Goal: Task Accomplishment & Management: Manage account settings

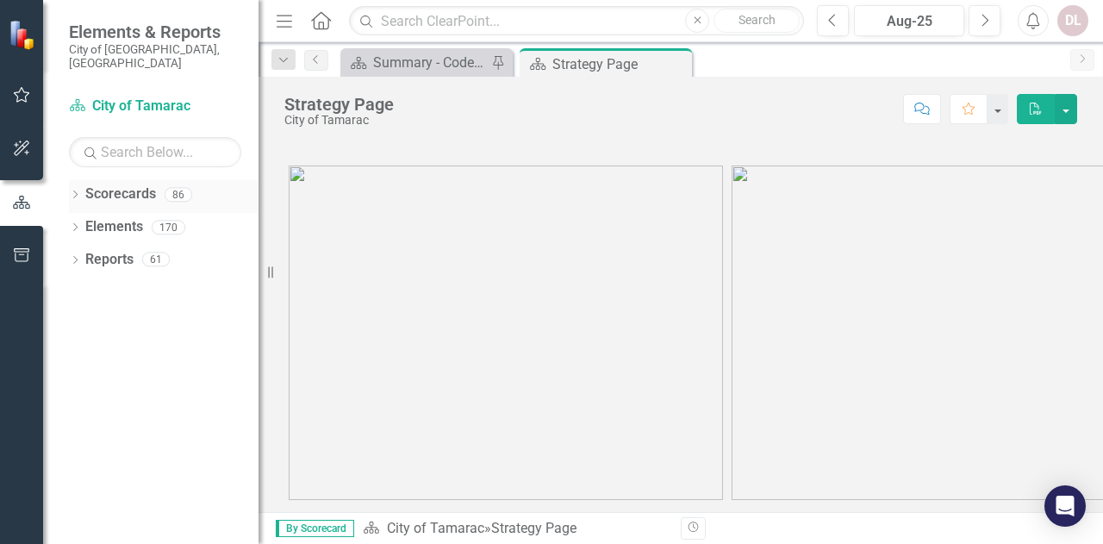
click at [172, 187] on div "86" at bounding box center [179, 194] width 28 height 15
click at [102, 184] on link "Scorecards" at bounding box center [120, 194] width 71 height 20
click at [75, 191] on icon "Dropdown" at bounding box center [75, 195] width 12 height 9
click at [88, 221] on icon "Dropdown" at bounding box center [84, 226] width 13 height 10
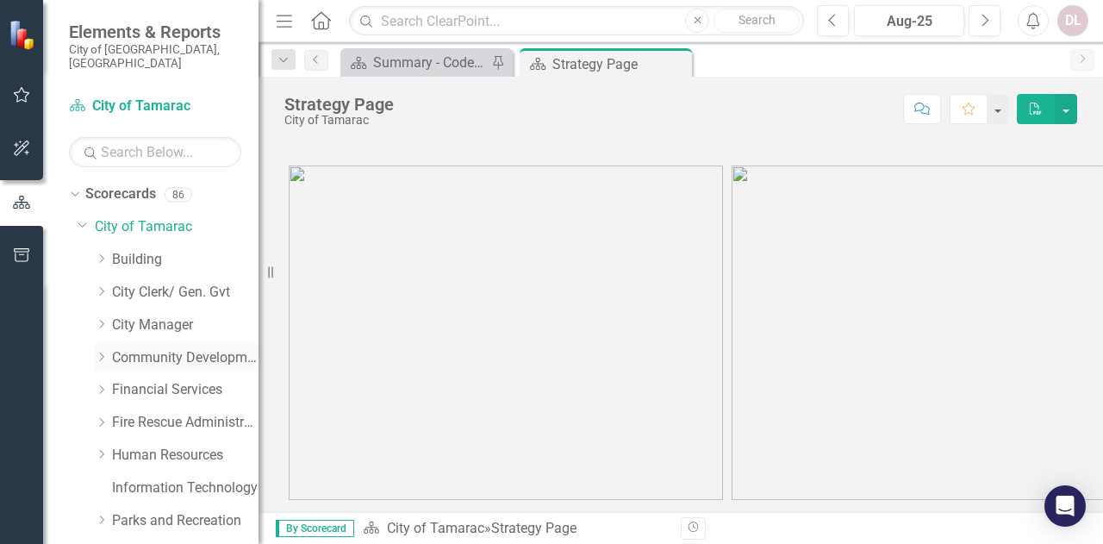
click at [101, 352] on icon "Dropdown" at bounding box center [101, 357] width 13 height 10
click at [133, 413] on link "Code Compliance" at bounding box center [193, 423] width 129 height 20
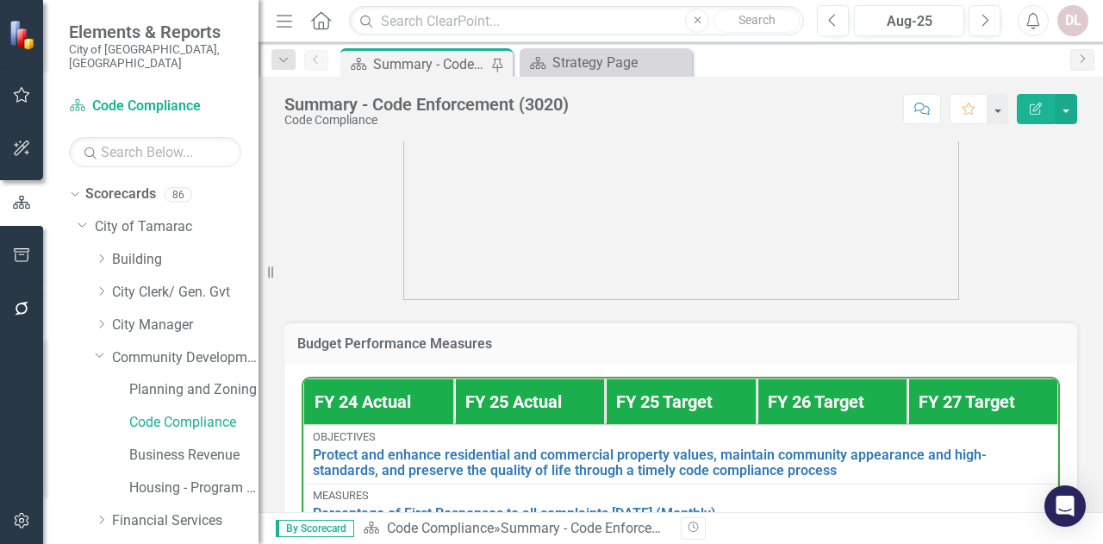
scroll to position [871, 0]
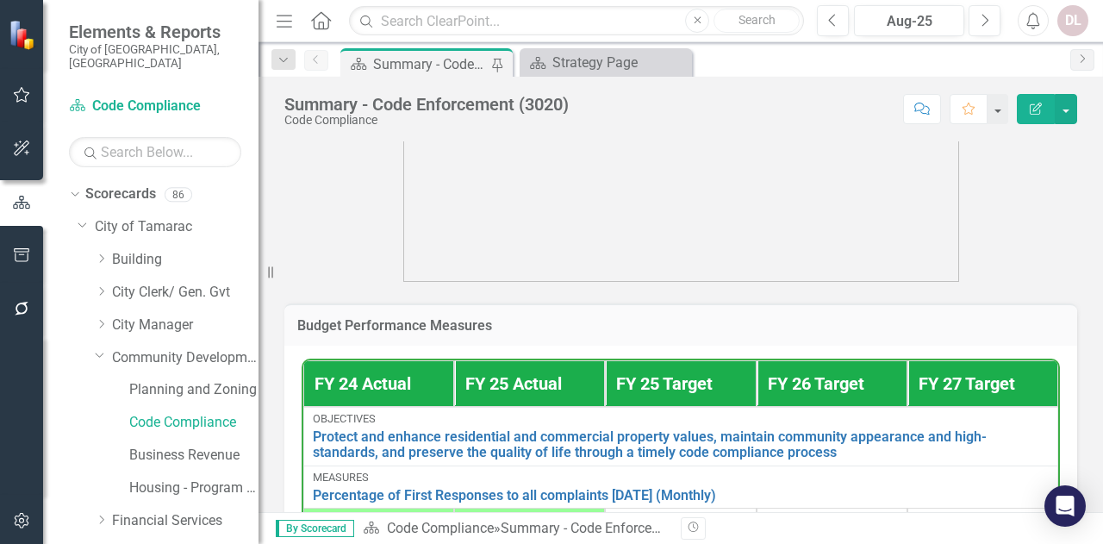
click at [382, 401] on th "FY 24 Actual" at bounding box center [378, 383] width 151 height 47
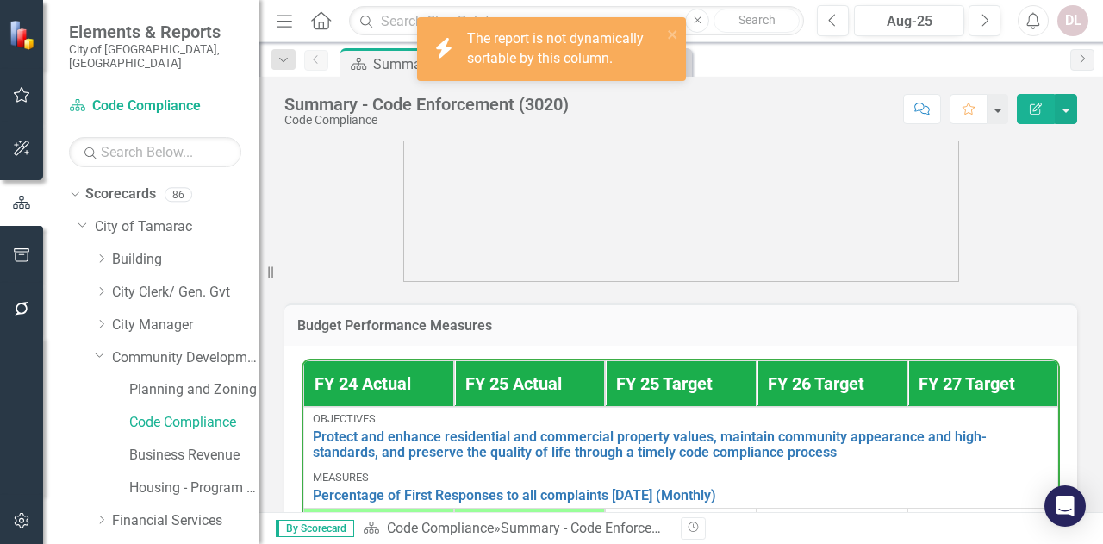
click at [555, 406] on th "FY 25 Actual" at bounding box center [529, 383] width 151 height 47
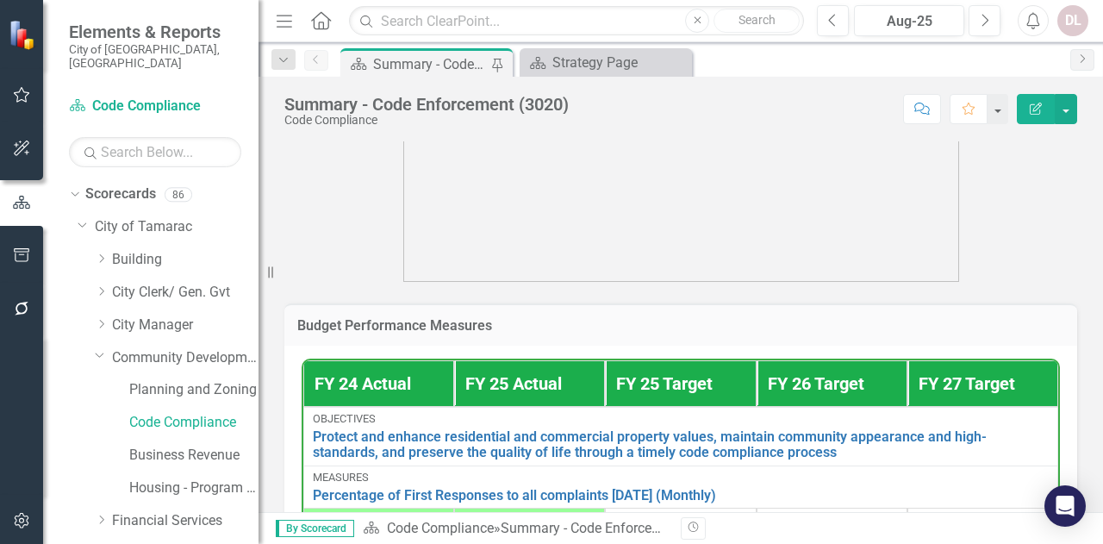
click at [546, 406] on th "FY 25 Actual" at bounding box center [529, 383] width 151 height 47
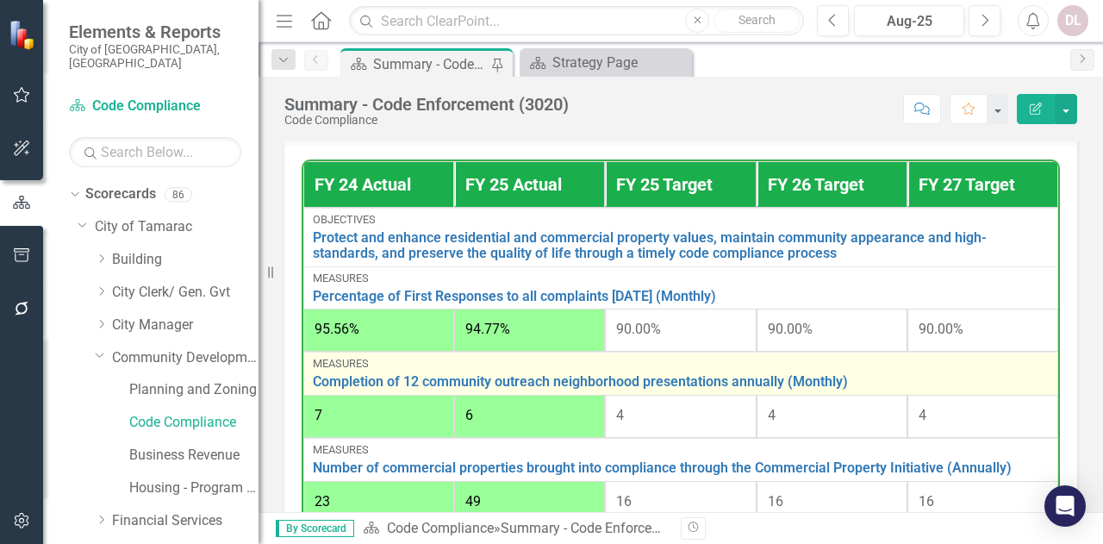
scroll to position [1043, 0]
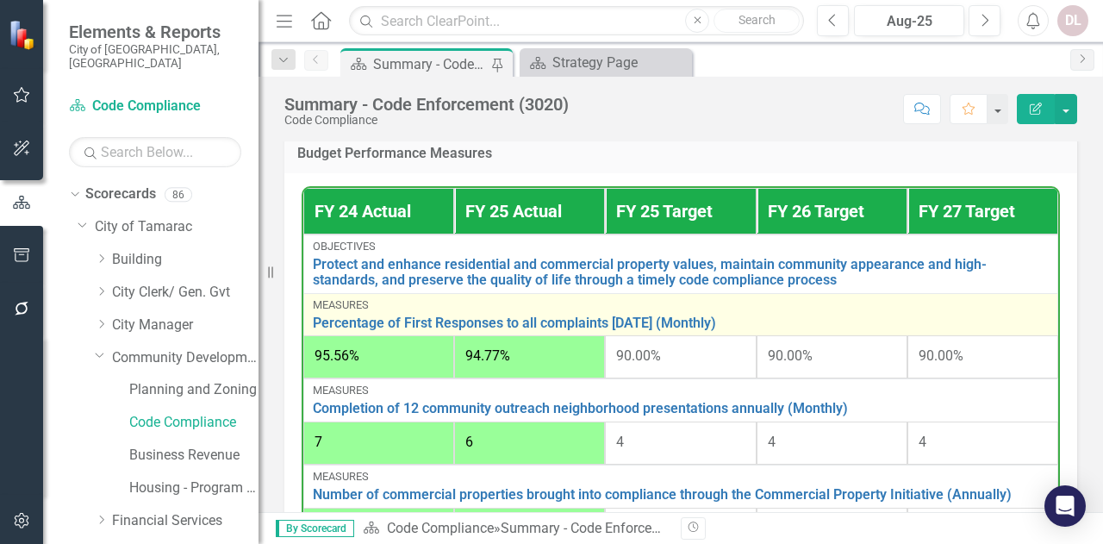
click at [389, 331] on div "Measures Percentage of First Responses to all complaints [DATE] (Monthly) Edit …" at bounding box center [681, 315] width 736 height 32
click at [715, 311] on div "Measures" at bounding box center [681, 305] width 736 height 12
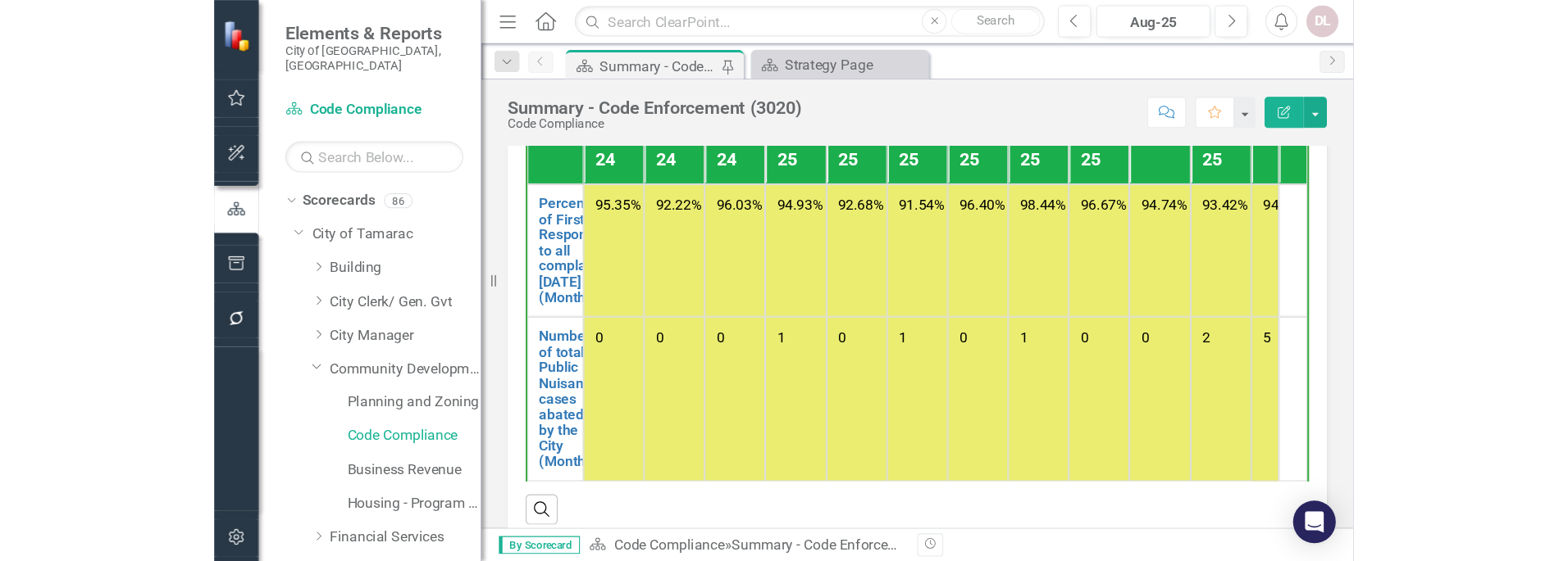
scroll to position [1566, 0]
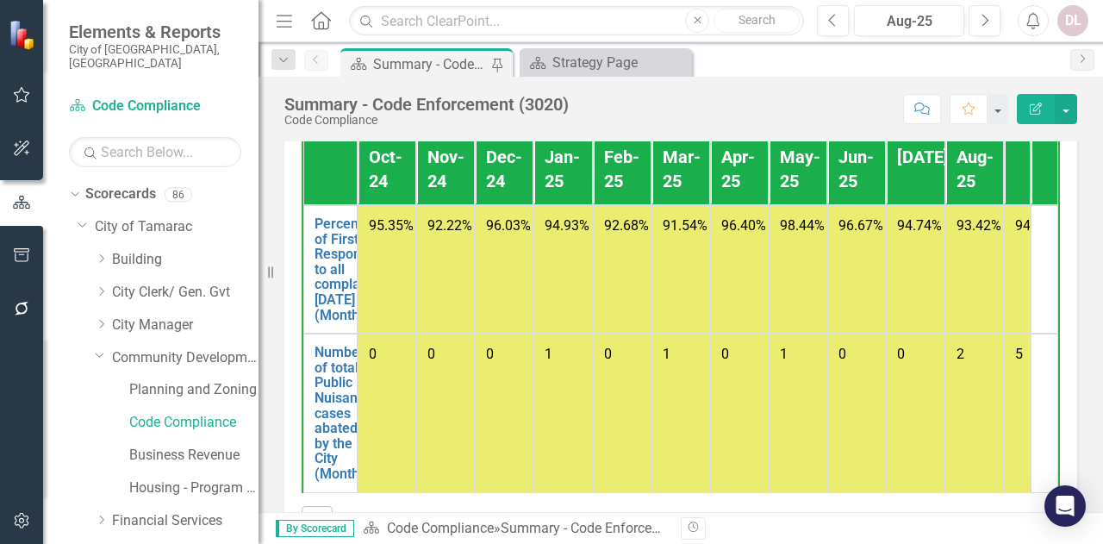
click at [963, 200] on th "Aug-25" at bounding box center [974, 170] width 59 height 72
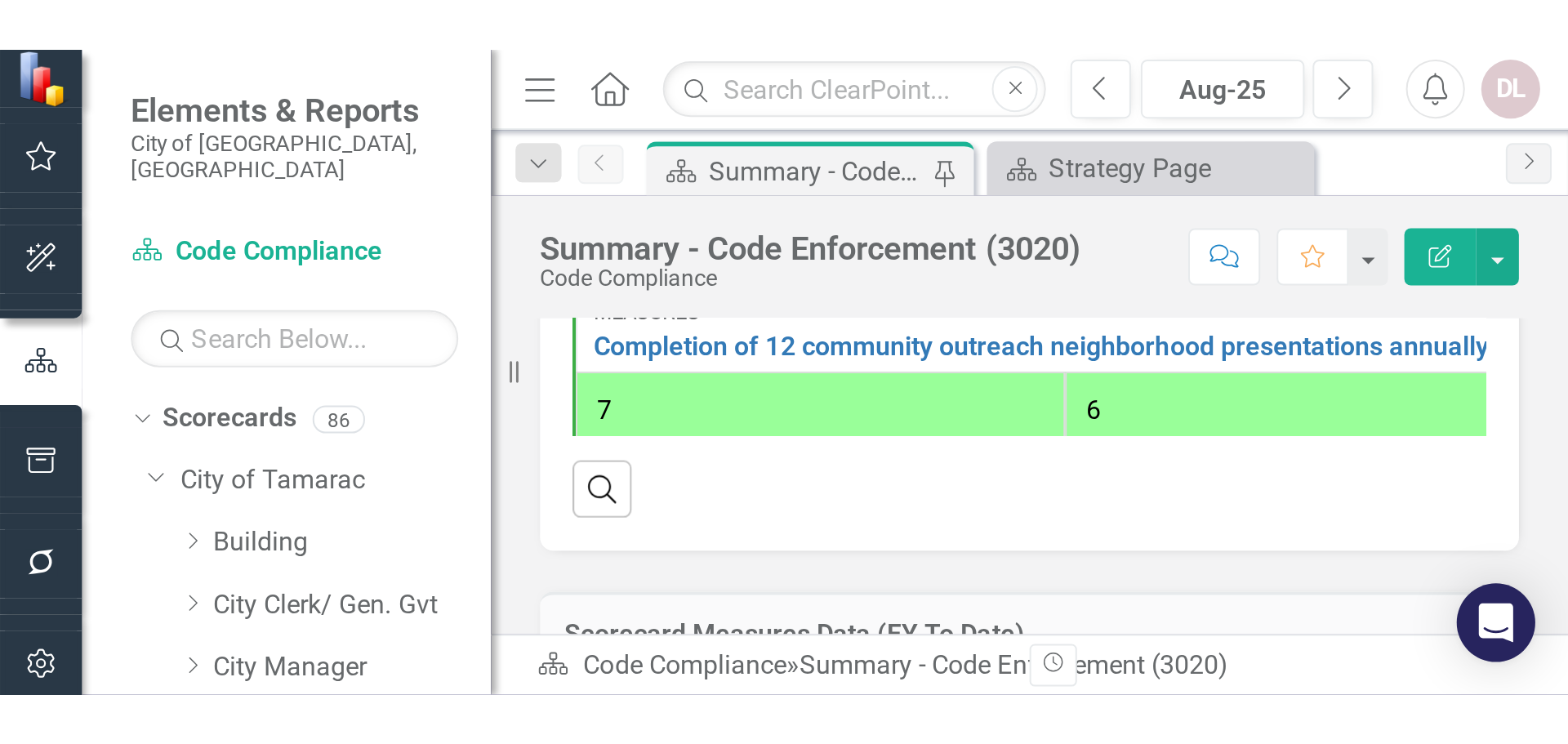
scroll to position [1432, 0]
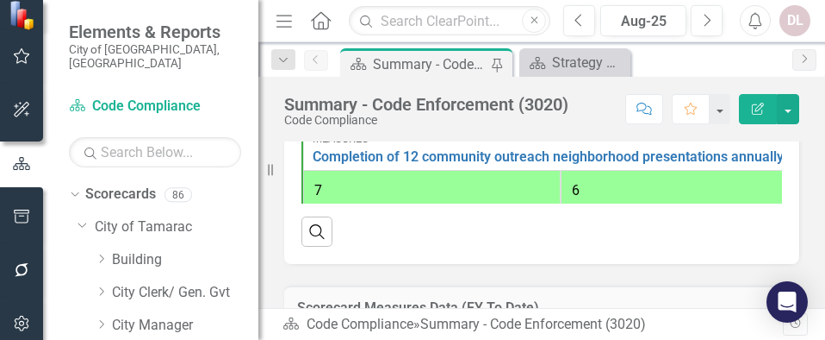
click at [460, 246] on div "Search" at bounding box center [542, 224] width 481 height 42
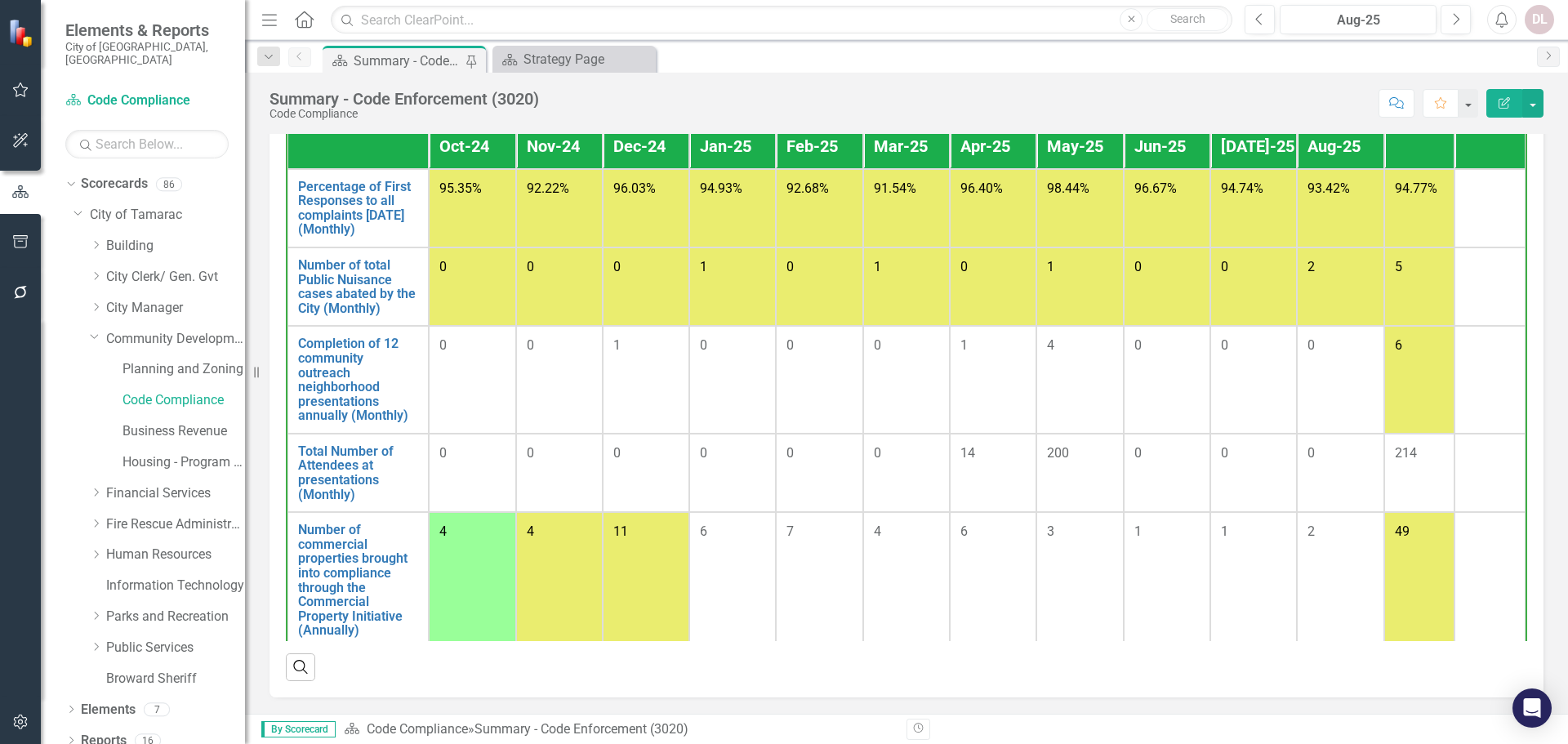
scroll to position [0, 0]
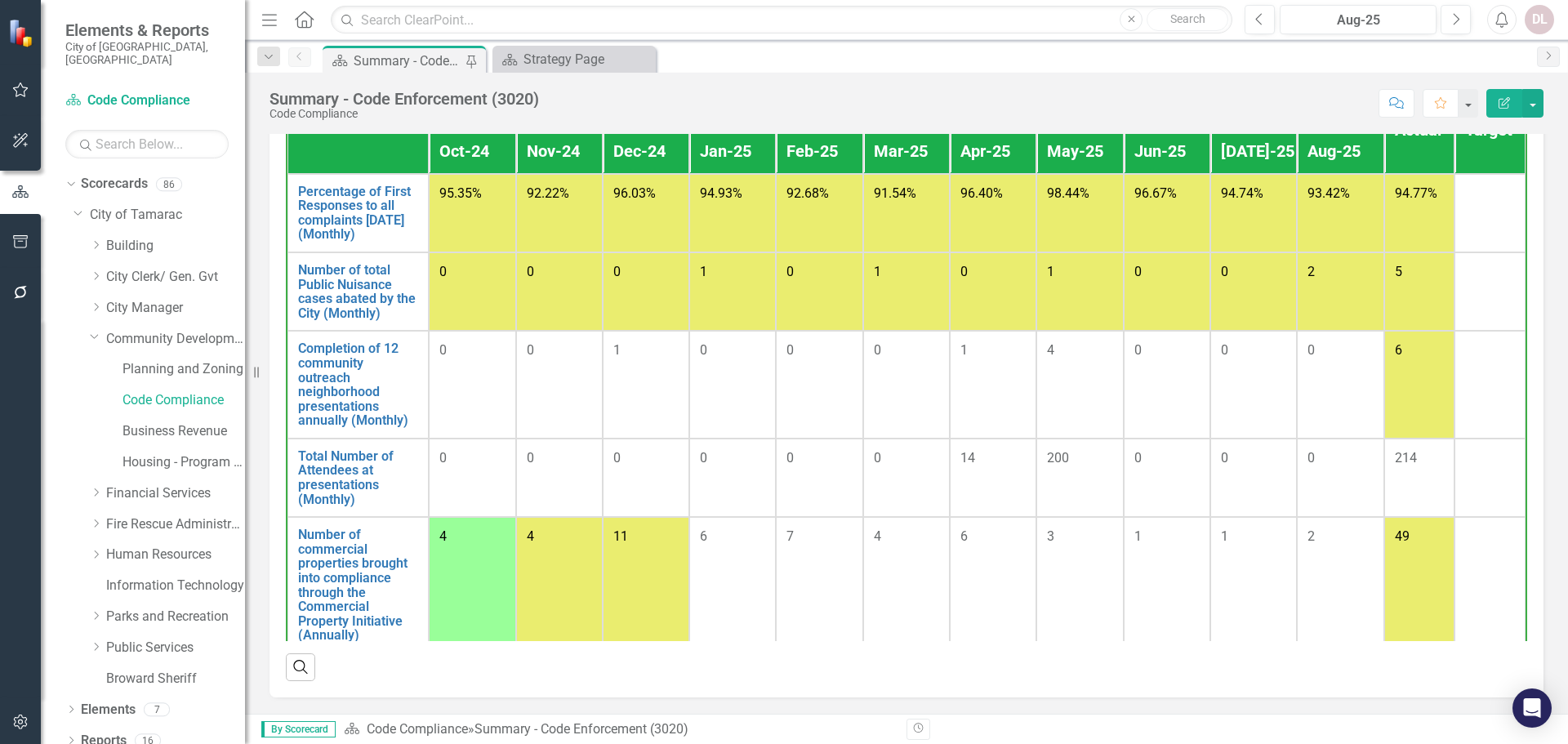
click at [1045, 157] on th "Aug-25" at bounding box center [1340, 151] width 86 height 45
click at [333, 206] on link "Percentage of First Responses to all complaints [DATE] (Monthly)" at bounding box center [358, 213] width 120 height 57
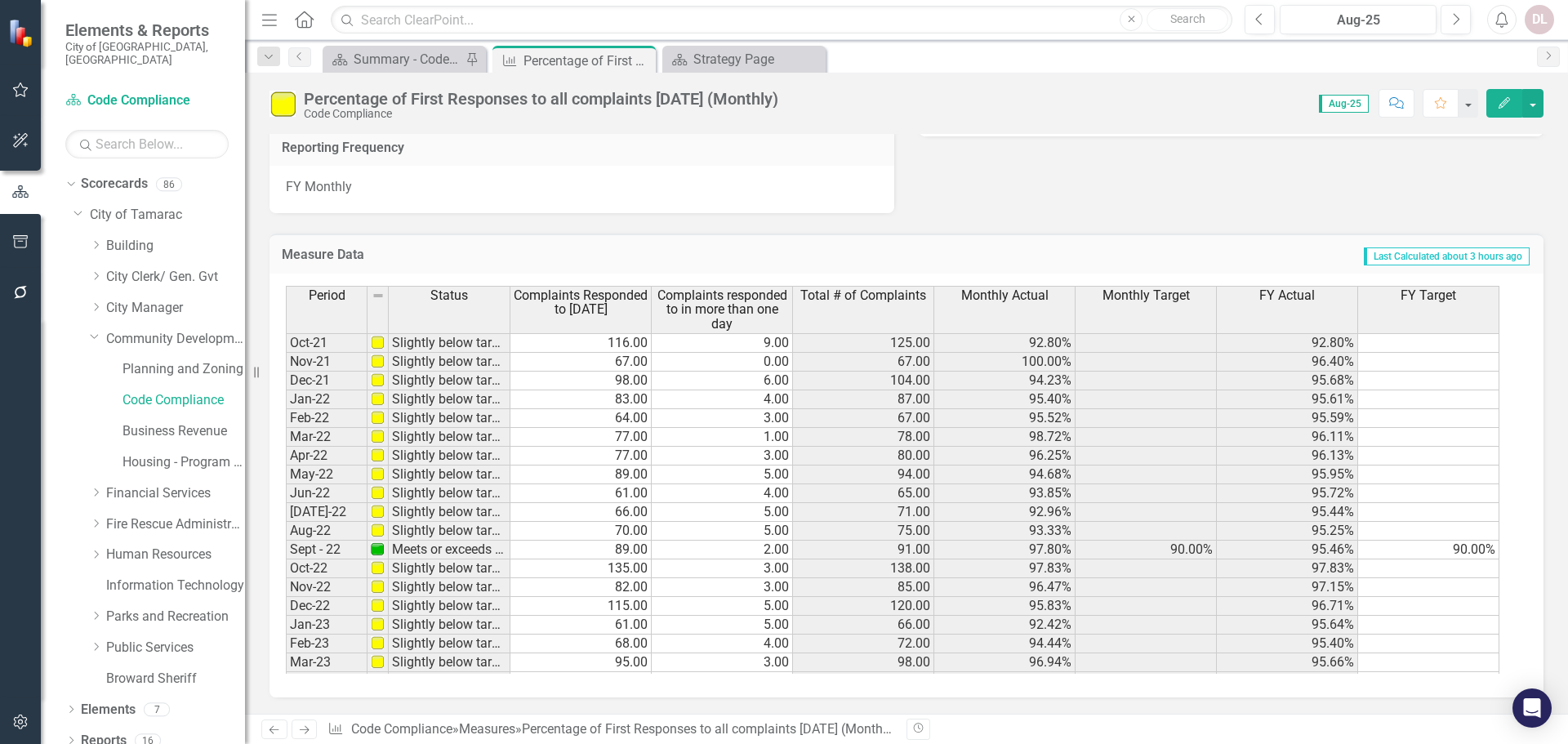
scroll to position [1142, 0]
click at [643, 60] on icon "Close" at bounding box center [640, 61] width 16 height 13
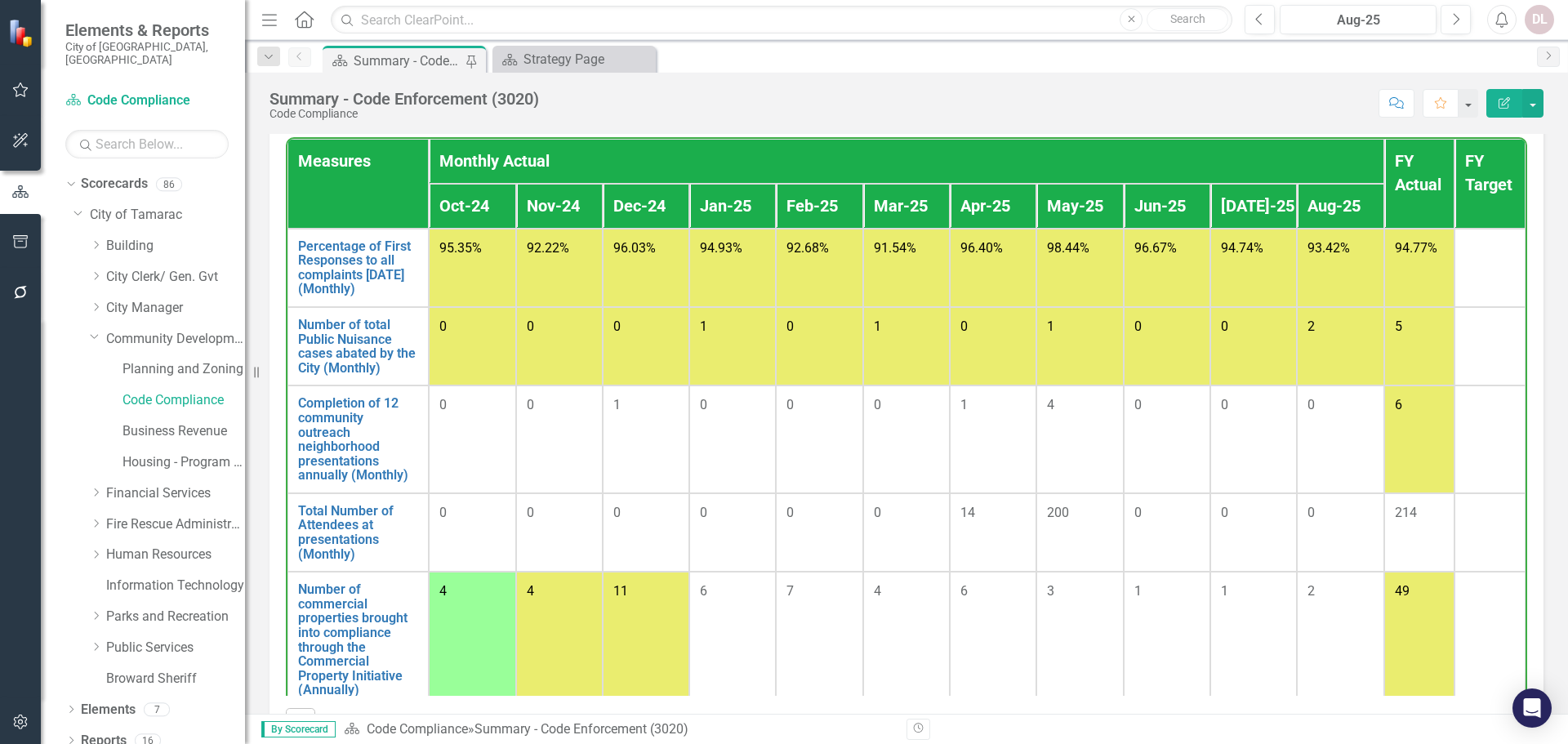
scroll to position [1388, 0]
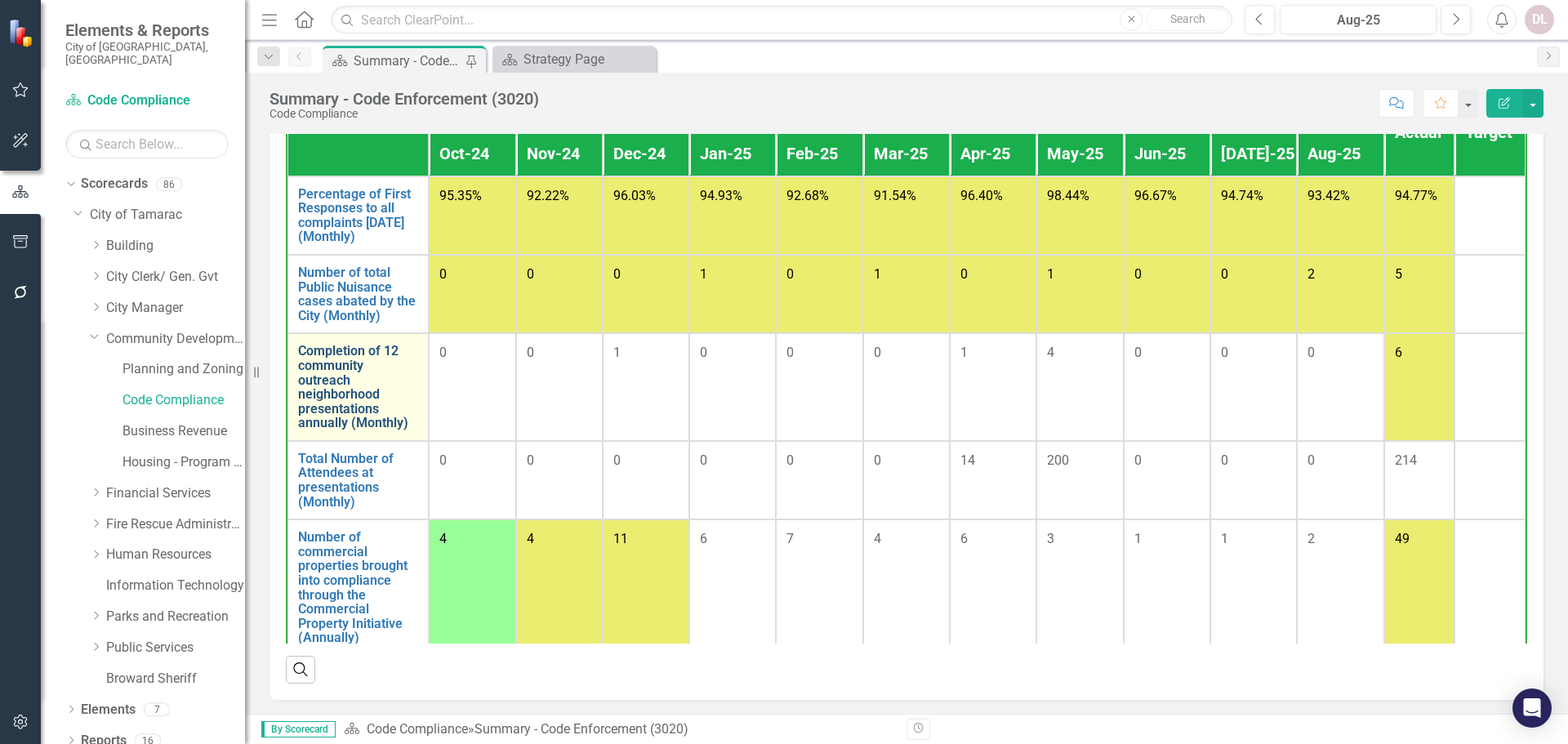
click at [310, 411] on link "Completion of 12 community outreach neighborhood presentations annually (Monthl…" at bounding box center [358, 387] width 120 height 86
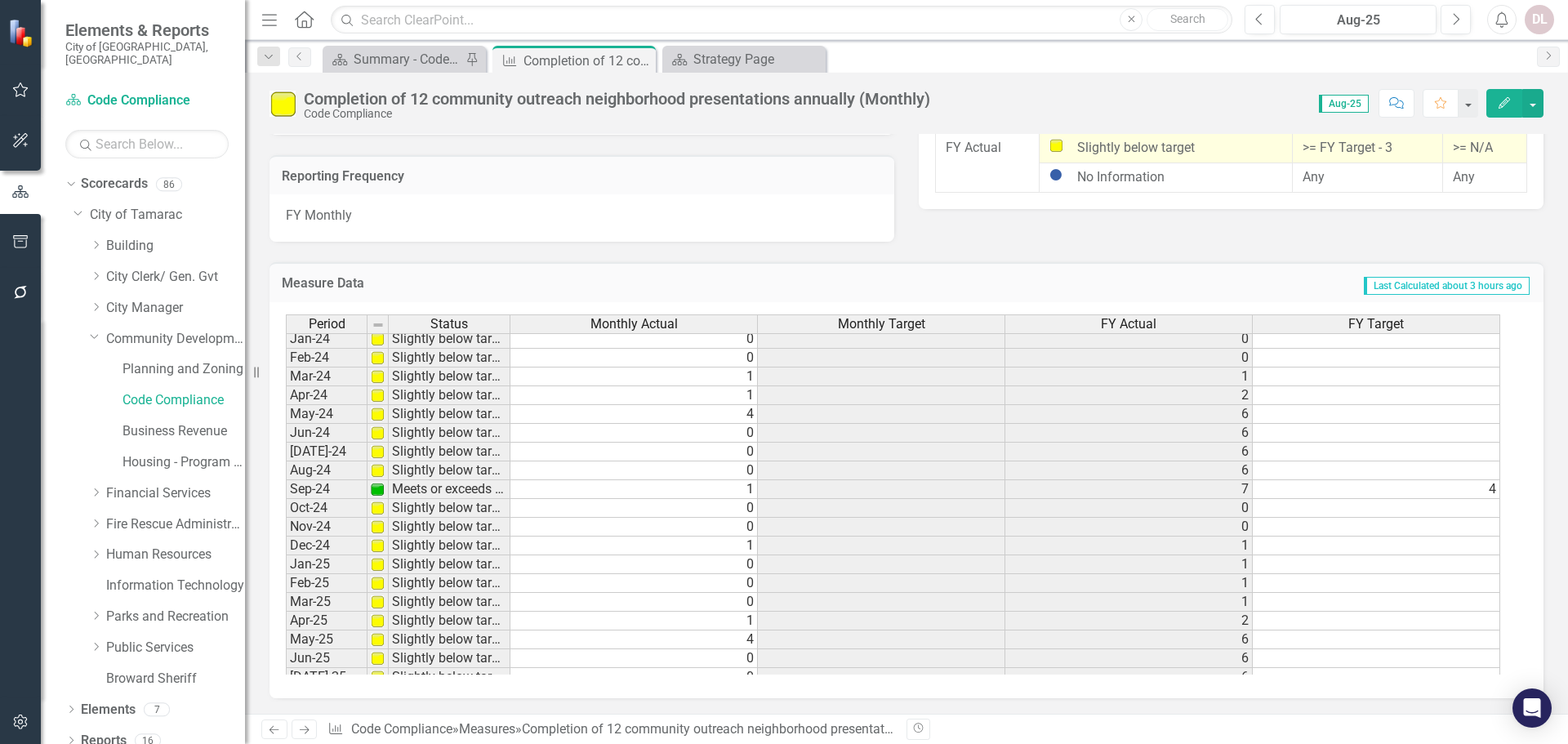
scroll to position [600, 0]
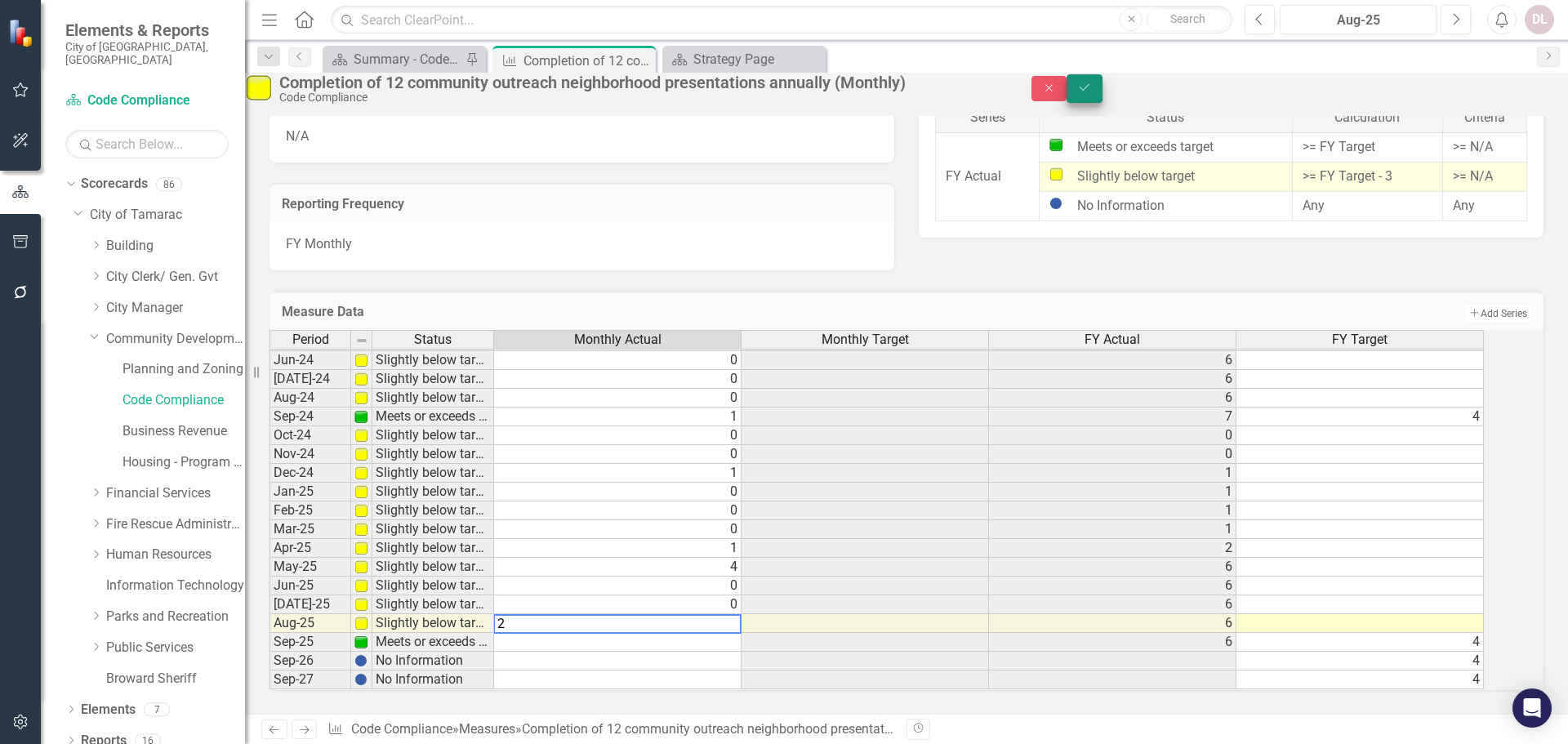
type textarea "2"
click at [1045, 93] on icon "Save" at bounding box center [1085, 87] width 15 height 11
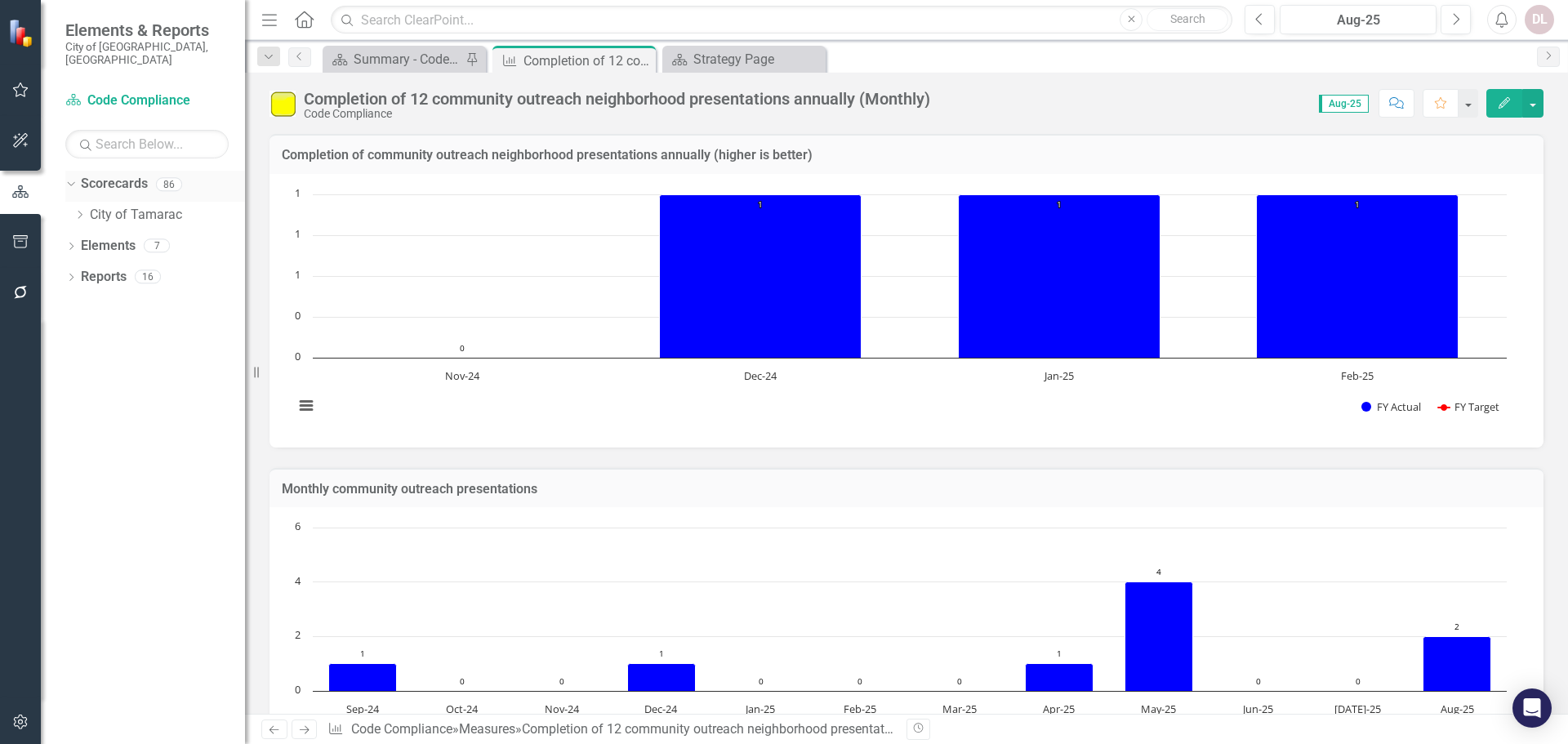
click at [104, 174] on link "Scorecards" at bounding box center [114, 184] width 67 height 19
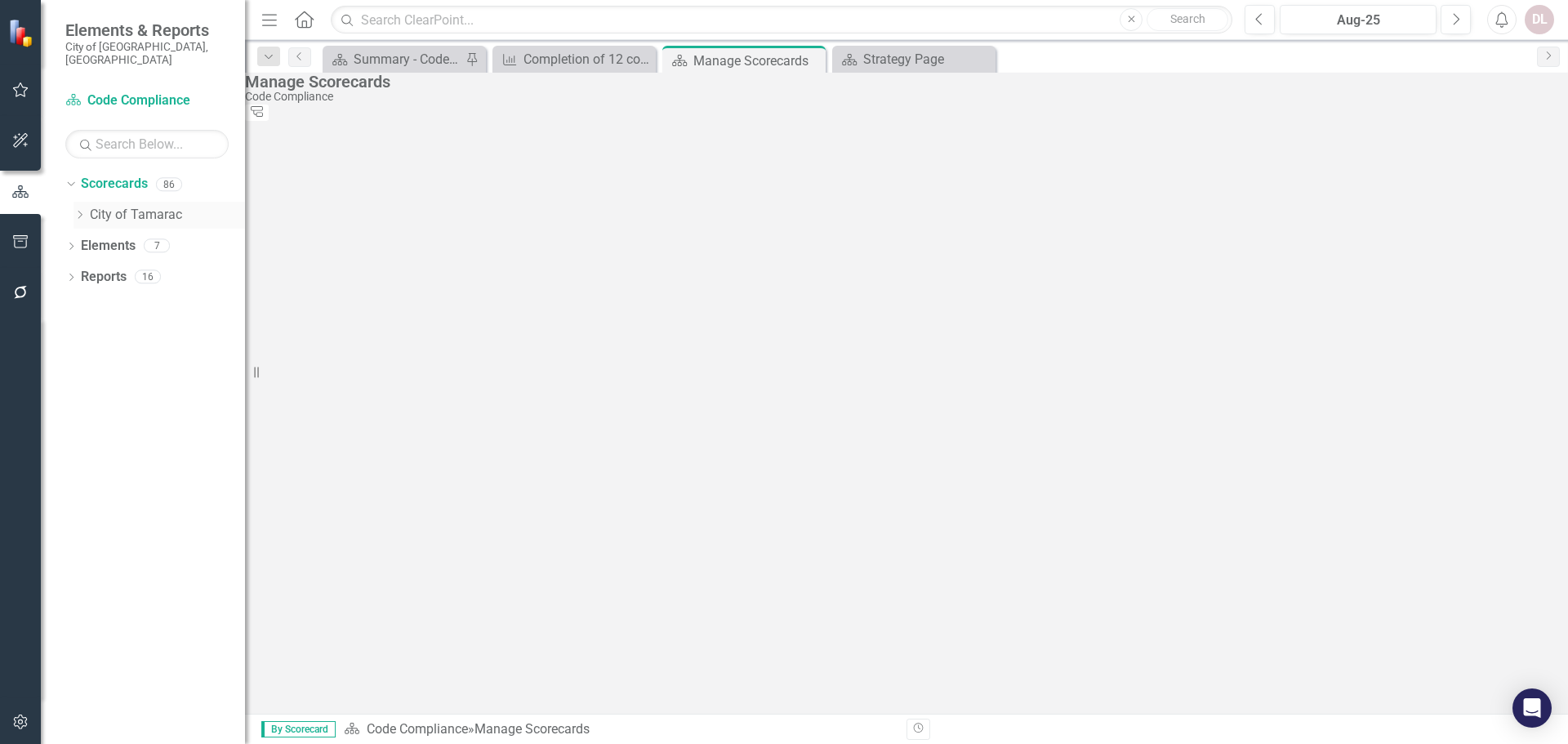
click at [117, 206] on link "City of Tamarac" at bounding box center [168, 215] width 155 height 19
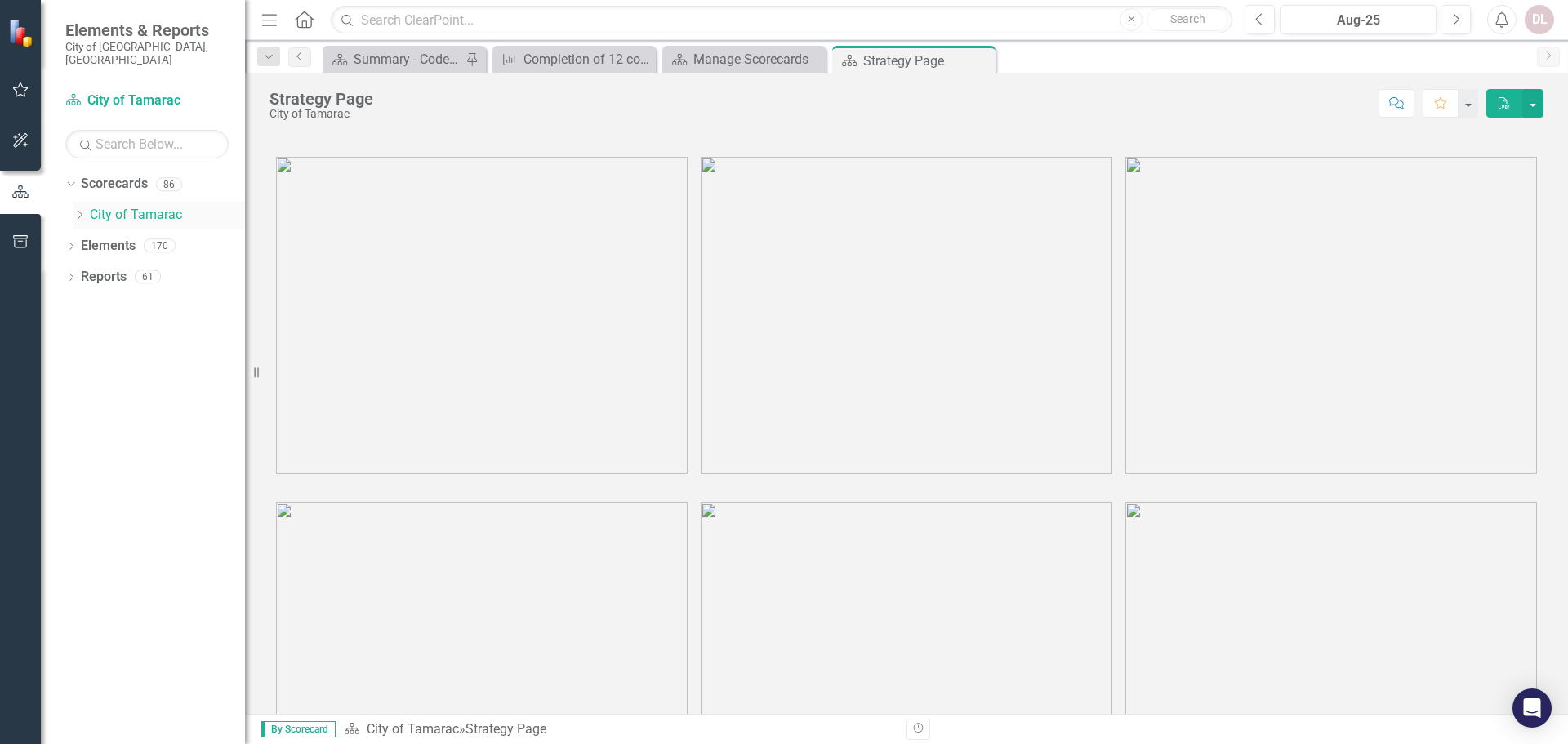
click at [123, 206] on link "City of Tamarac" at bounding box center [168, 215] width 155 height 19
click at [158, 206] on link "City of Tamarac" at bounding box center [168, 215] width 155 height 19
click at [84, 209] on div "Dropdown" at bounding box center [80, 215] width 12 height 14
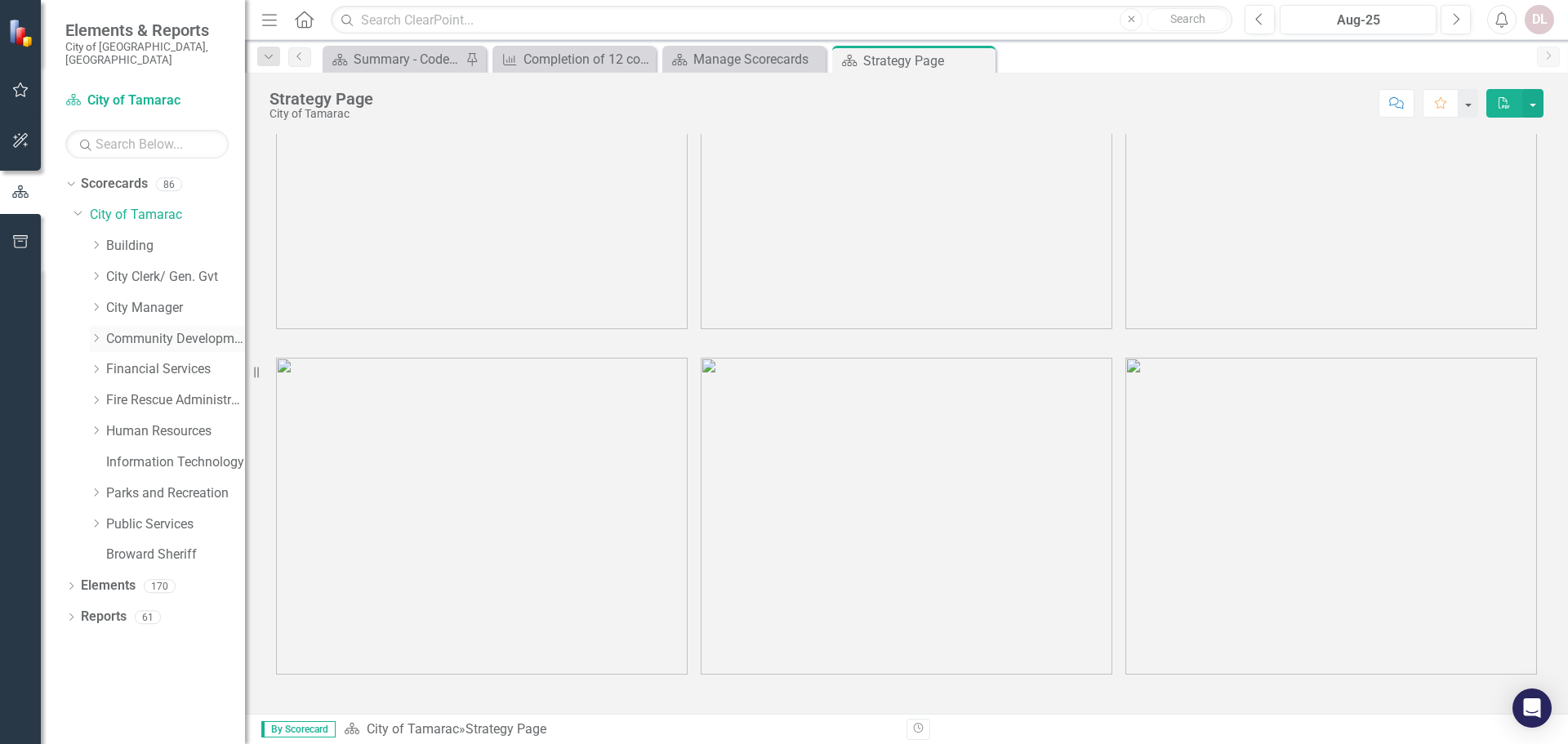
click at [98, 334] on icon "Dropdown" at bounding box center [96, 338] width 12 height 9
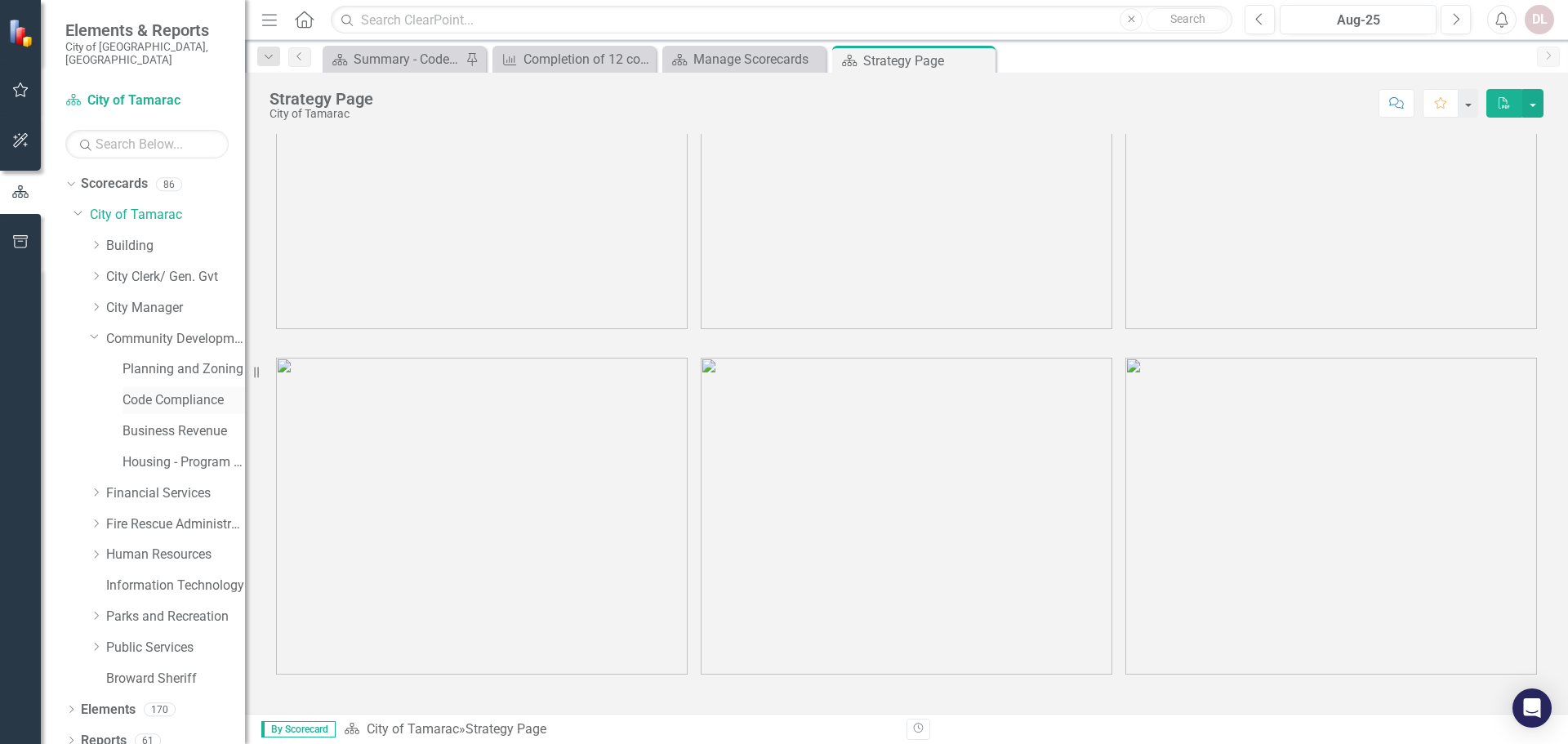
click at [166, 391] on link "Code Compliance" at bounding box center [183, 401] width 122 height 19
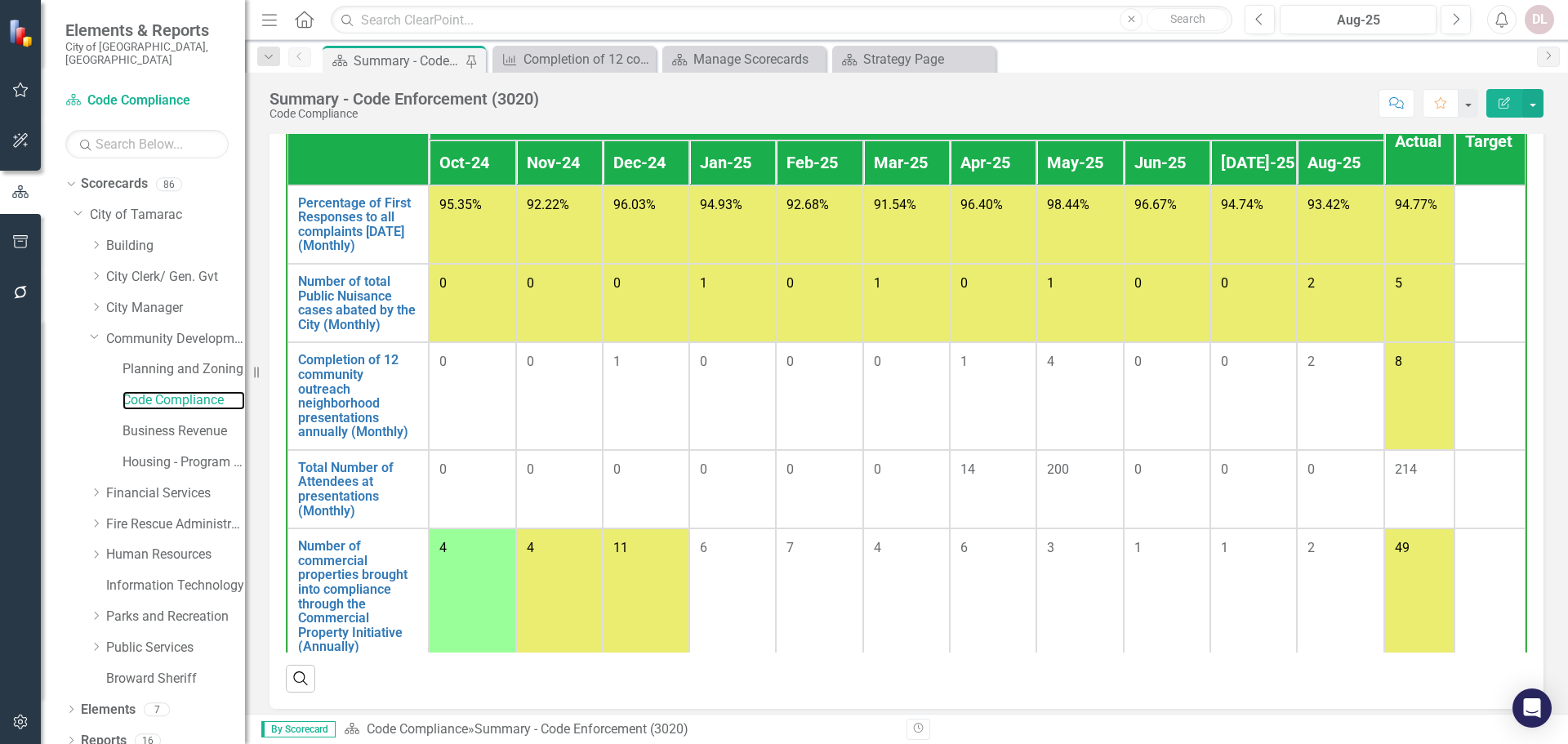
scroll to position [1388, 0]
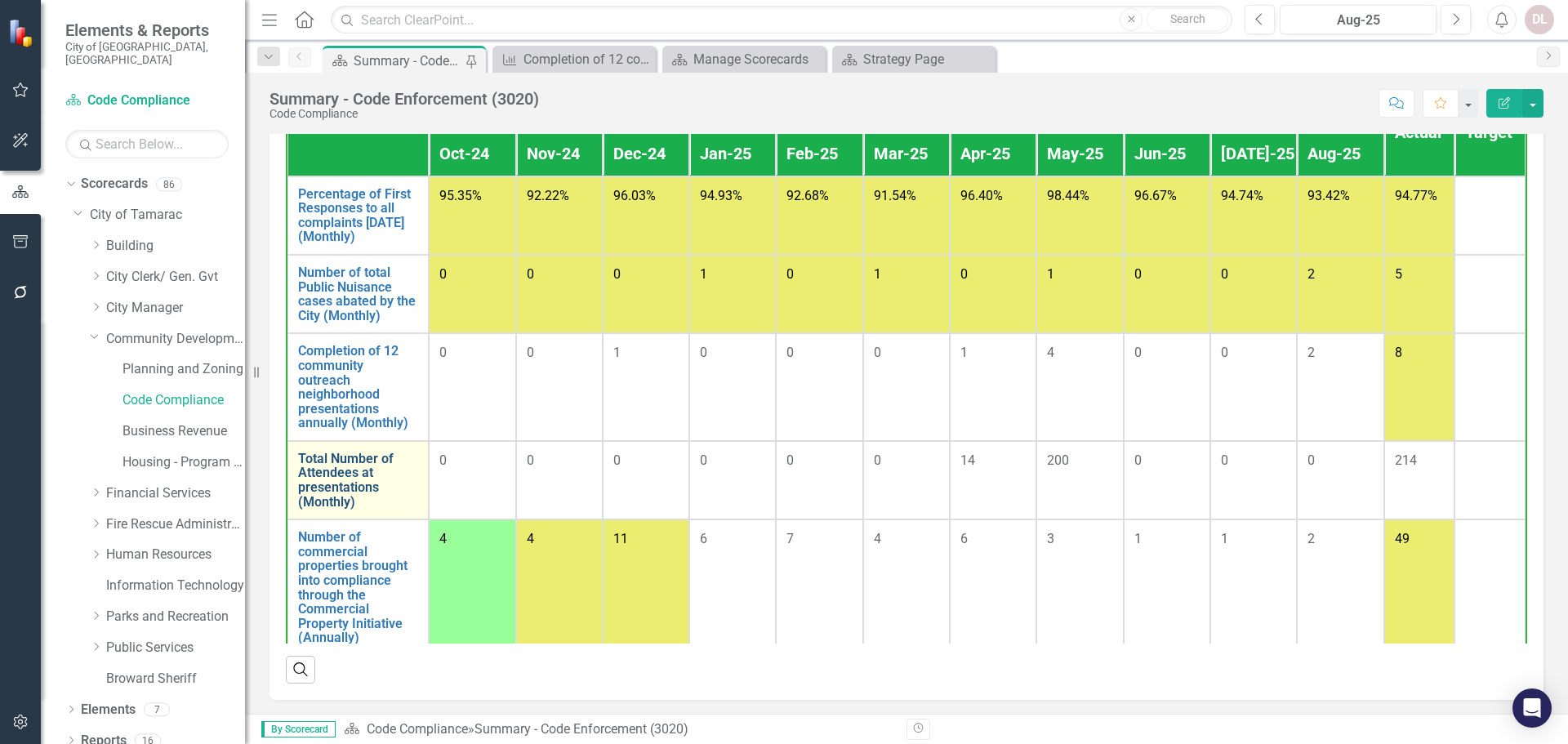
click at [338, 498] on link "Total Number of Attendees at presentations (Monthly)" at bounding box center [358, 481] width 120 height 57
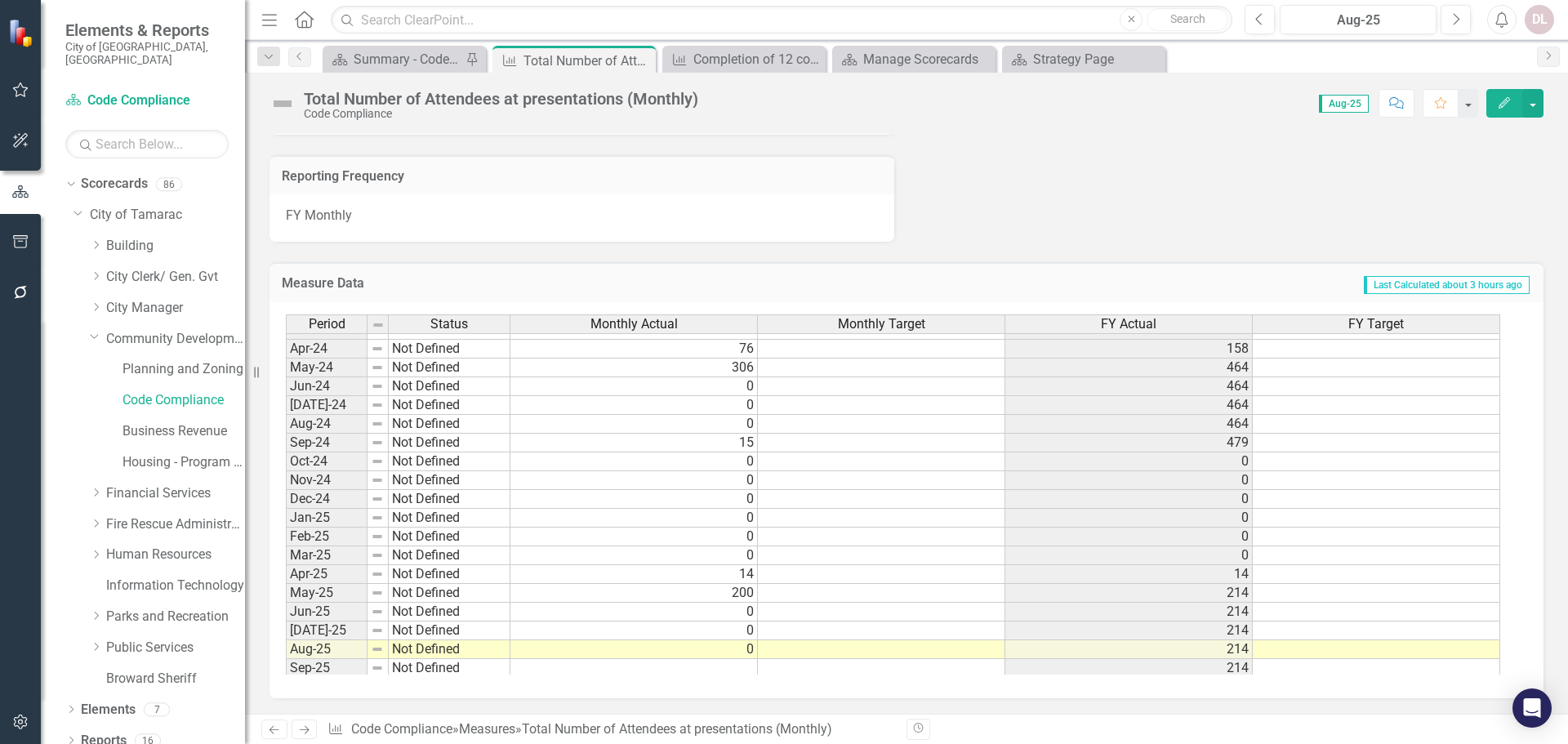
scroll to position [600, 0]
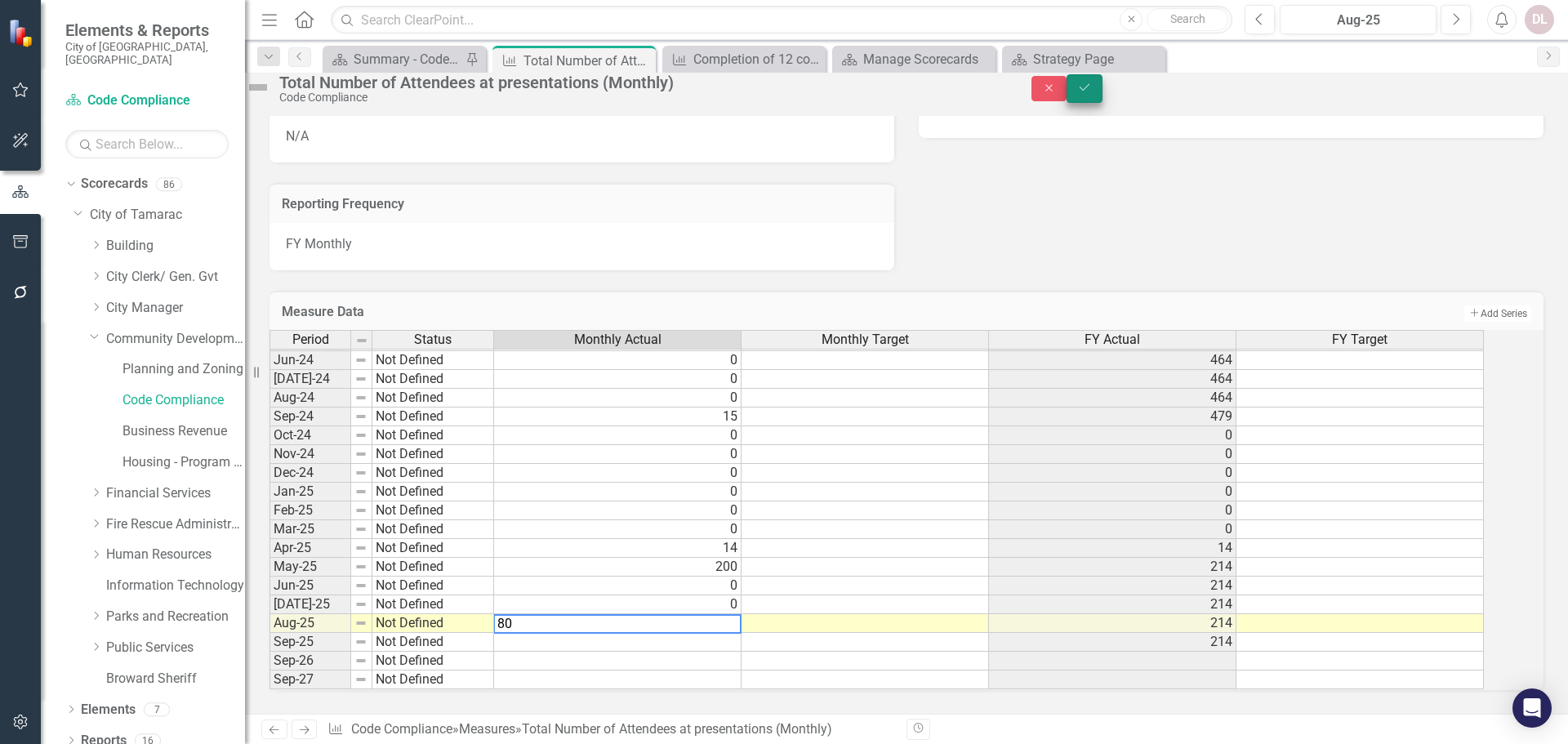
type textarea "80"
click at [1045, 93] on icon "Save" at bounding box center [1085, 87] width 15 height 11
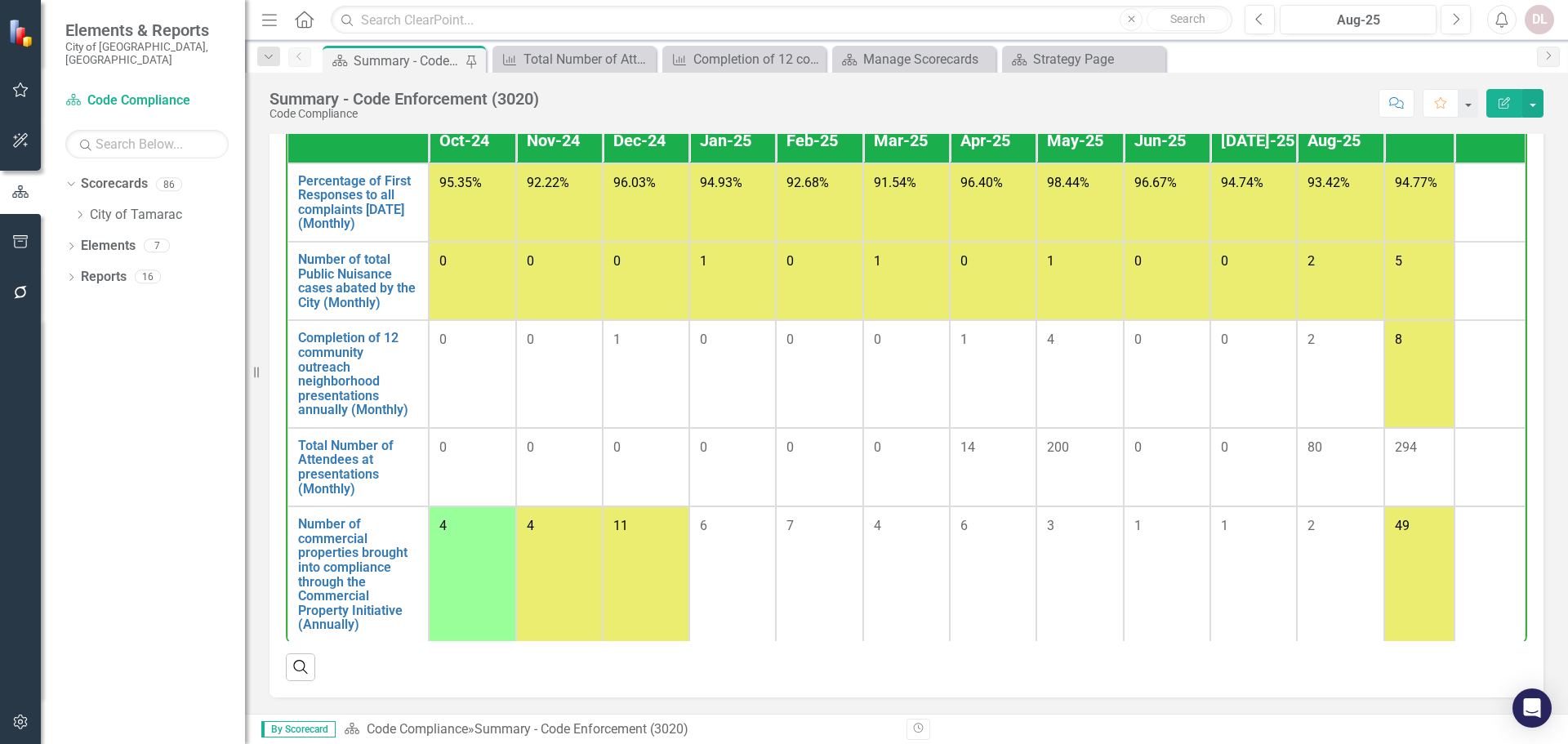
scroll to position [14, 0]
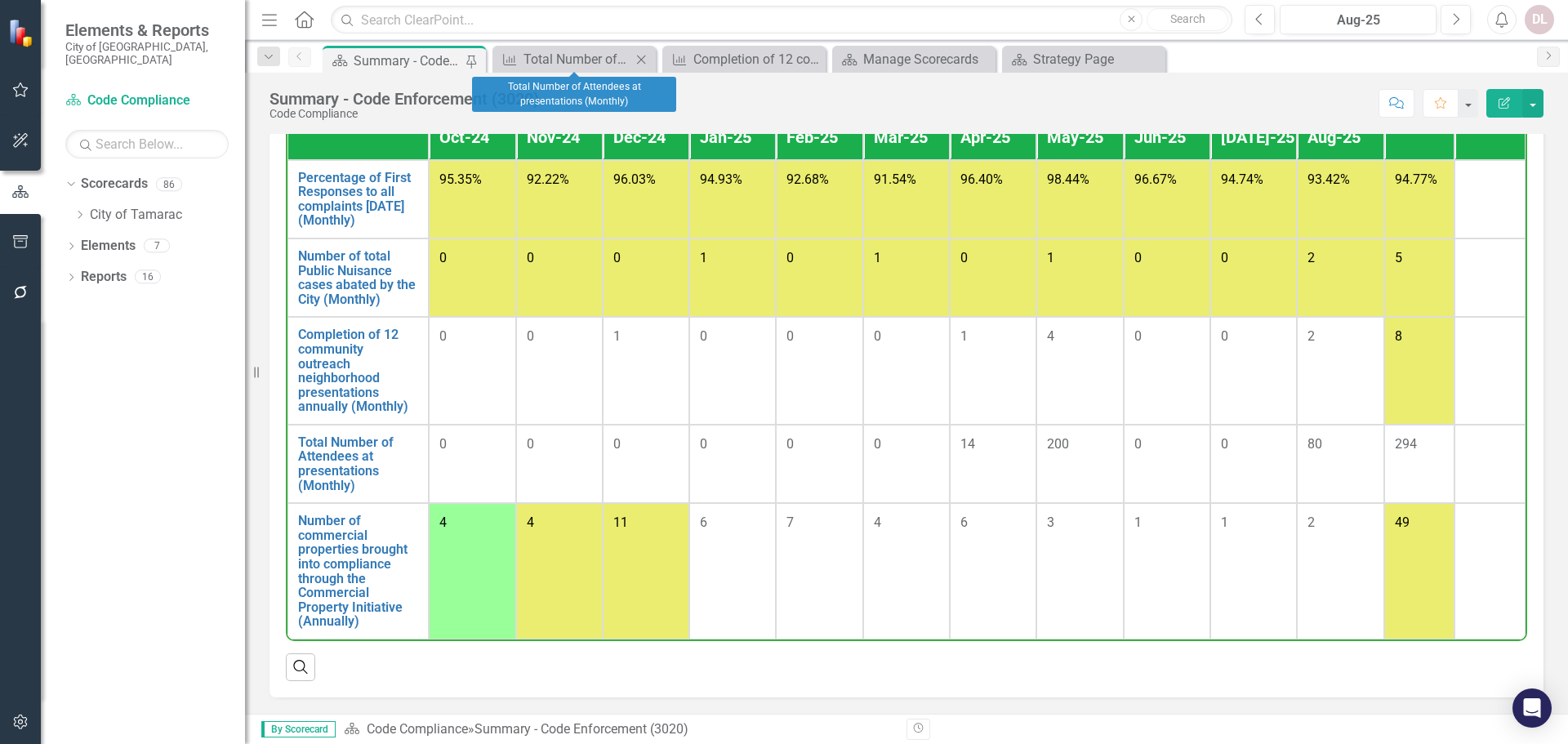
click at [640, 56] on icon "Close" at bounding box center [641, 60] width 16 height 13
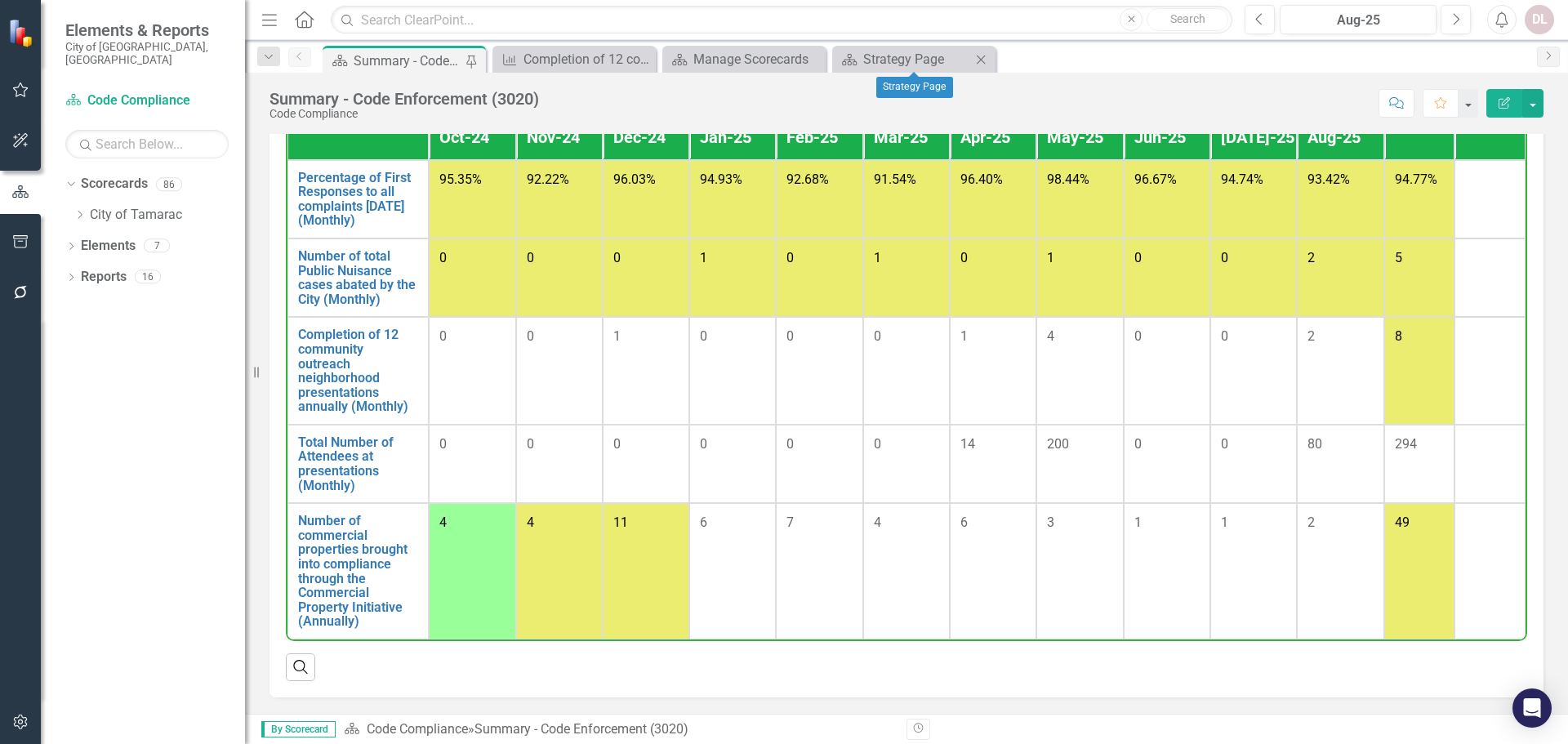
click at [981, 58] on icon "Close" at bounding box center [980, 60] width 16 height 13
click at [750, 59] on div "Manage Scorecards" at bounding box center [748, 60] width 108 height 21
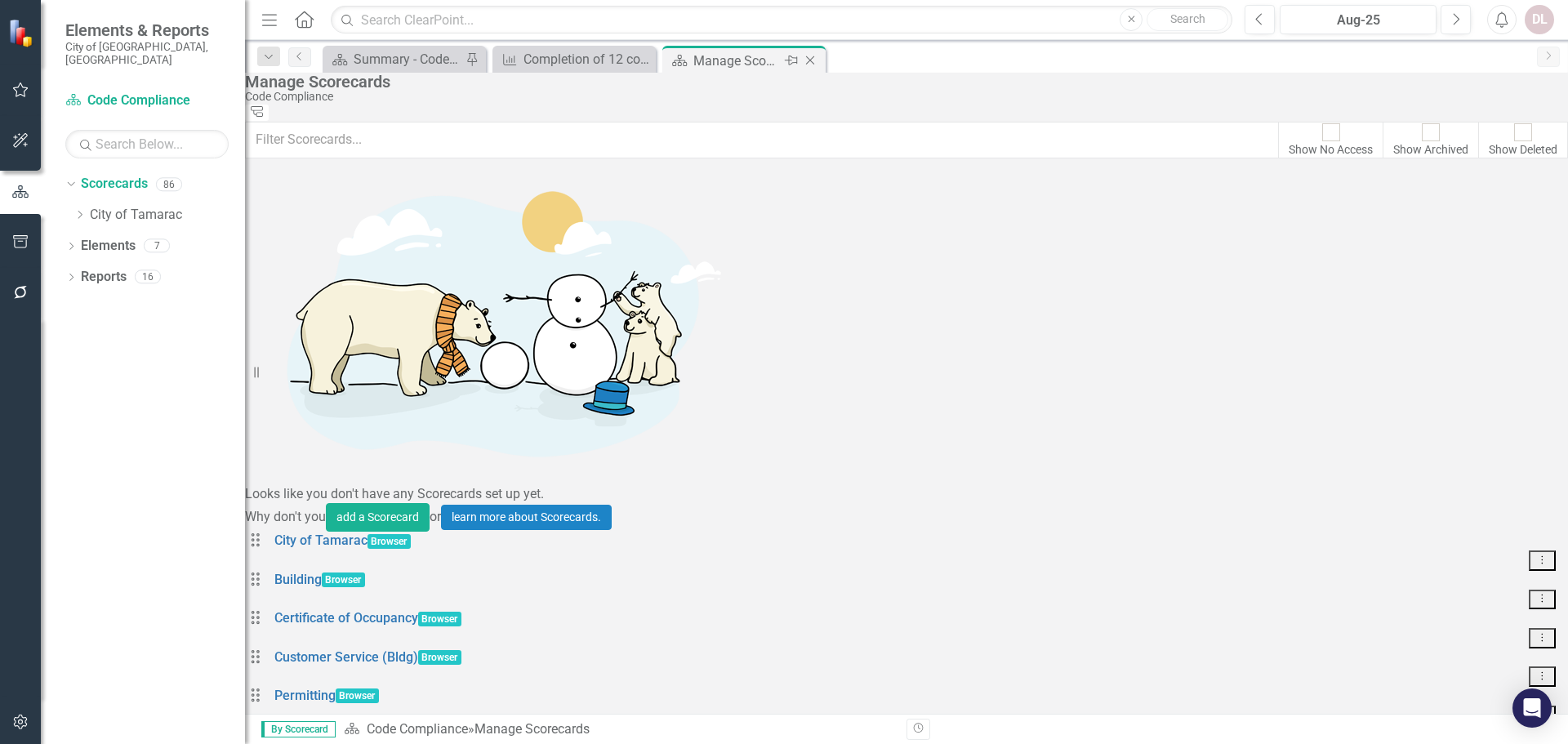
click at [812, 60] on icon "Close" at bounding box center [810, 61] width 16 height 13
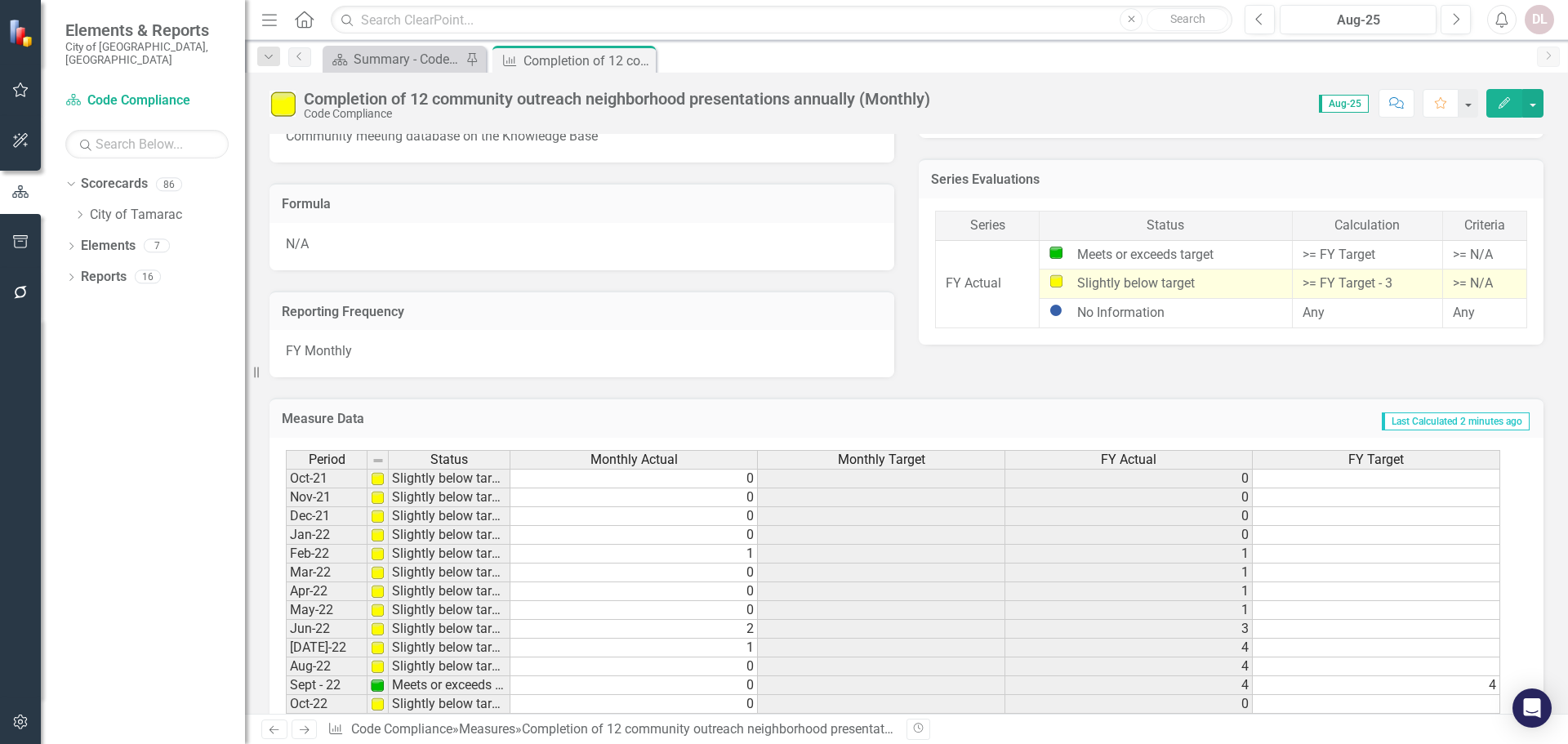
scroll to position [1316, 0]
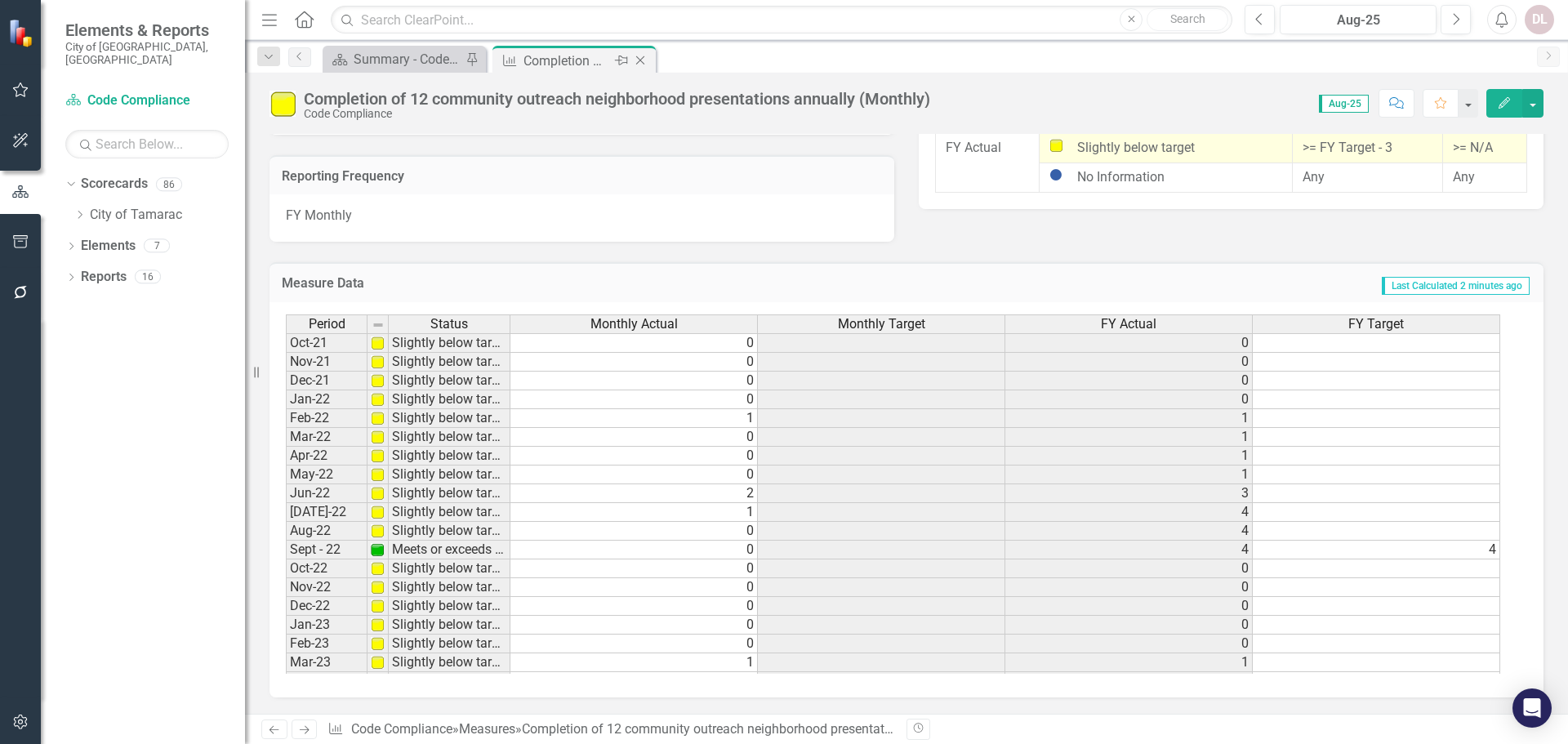
click at [641, 58] on icon "Close" at bounding box center [640, 61] width 16 height 13
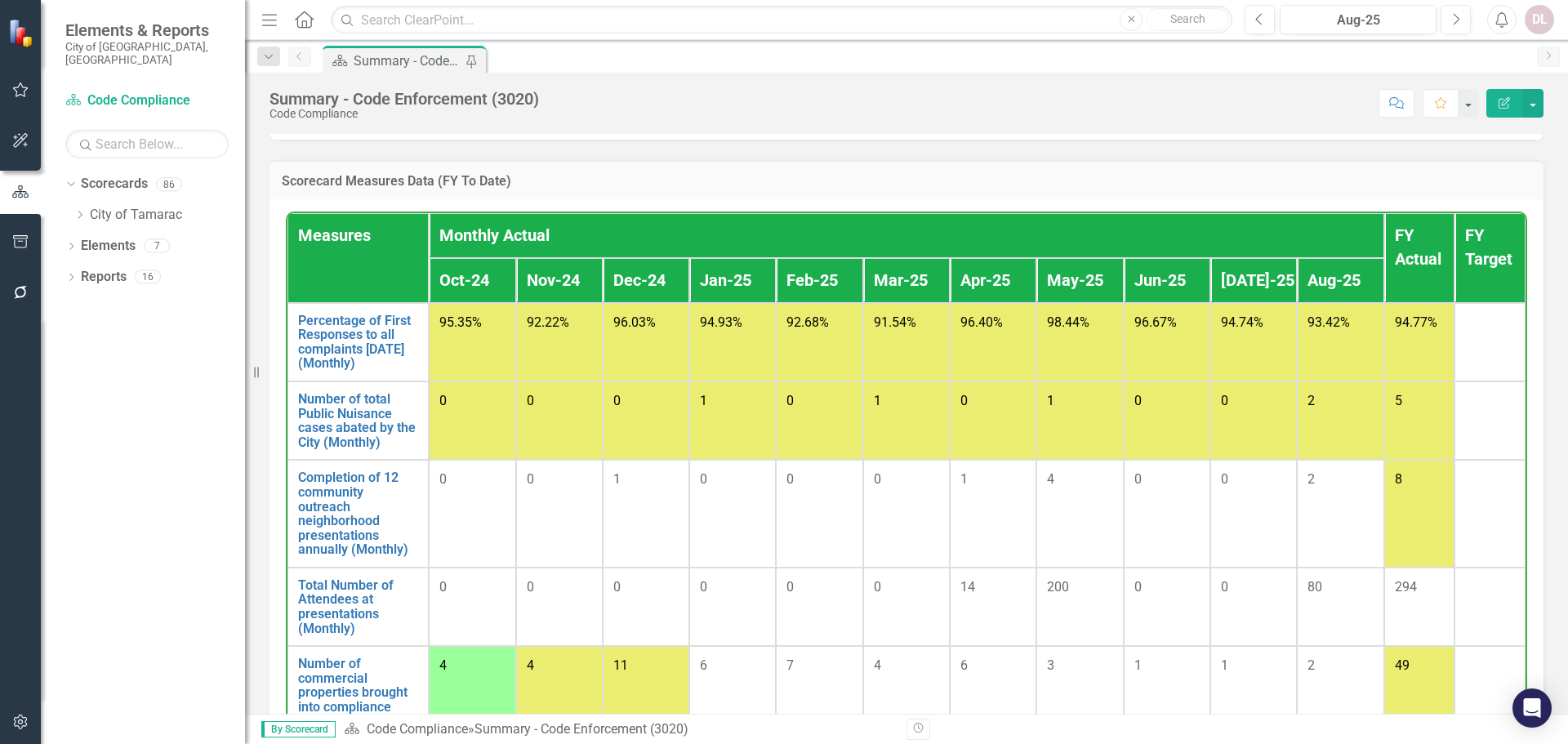
scroll to position [1407, 0]
